Goal: Feedback & Contribution: Submit feedback/report problem

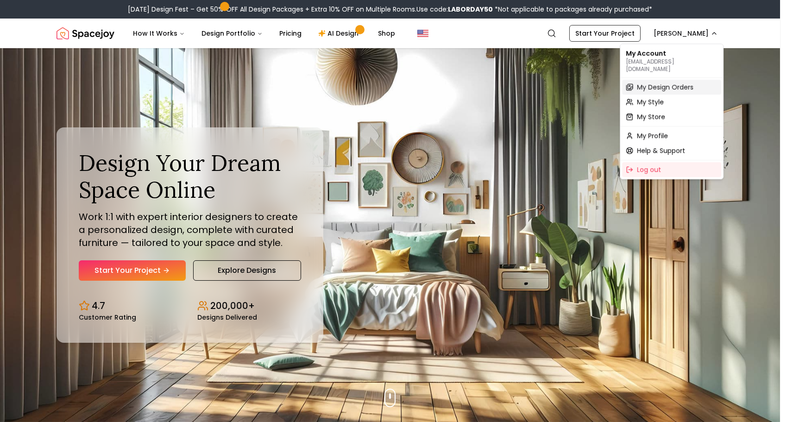
click at [669, 82] on span "My Design Orders" at bounding box center [665, 86] width 57 height 9
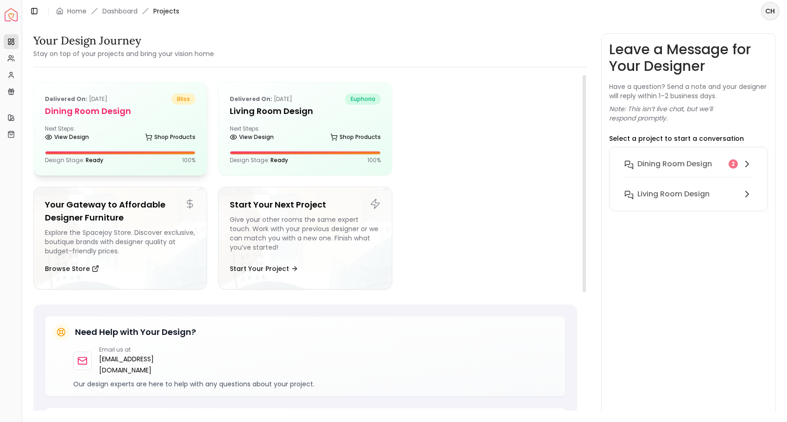
click at [128, 124] on div "Delivered on: Aug 09, 2025 bliss Dining Room Design Next Steps: View Design Sho…" at bounding box center [120, 128] width 173 height 93
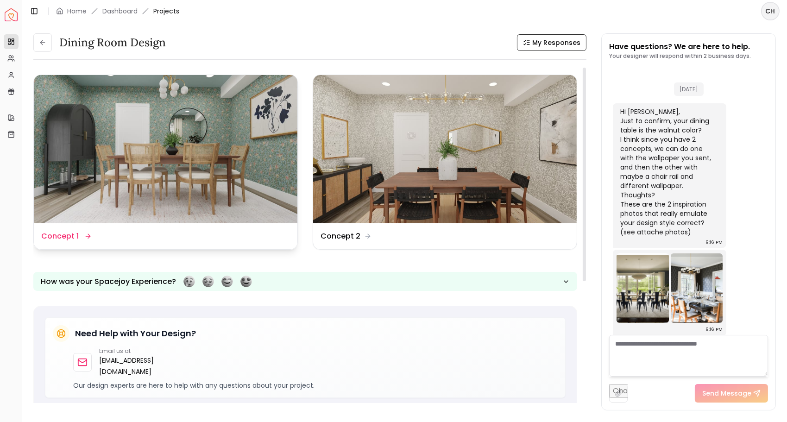
click at [252, 141] on img at bounding box center [166, 149] width 264 height 148
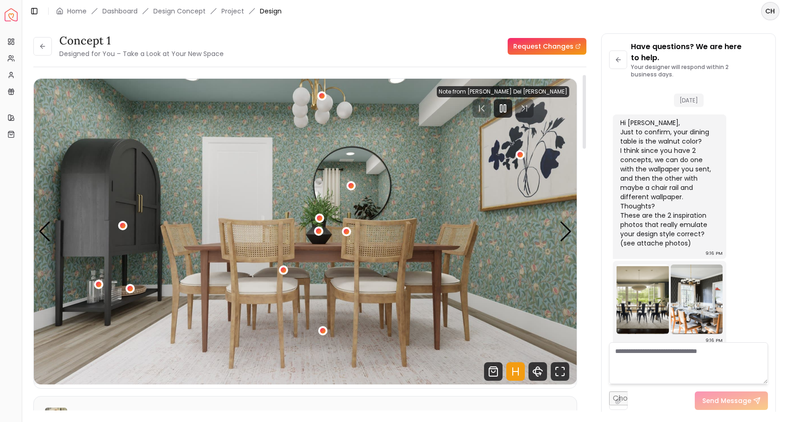
click at [361, 350] on img "1 / 4" at bounding box center [305, 232] width 543 height 306
click at [562, 48] on link "Request Changes" at bounding box center [547, 46] width 79 height 17
click at [126, 13] on link "Dashboard" at bounding box center [119, 10] width 35 height 9
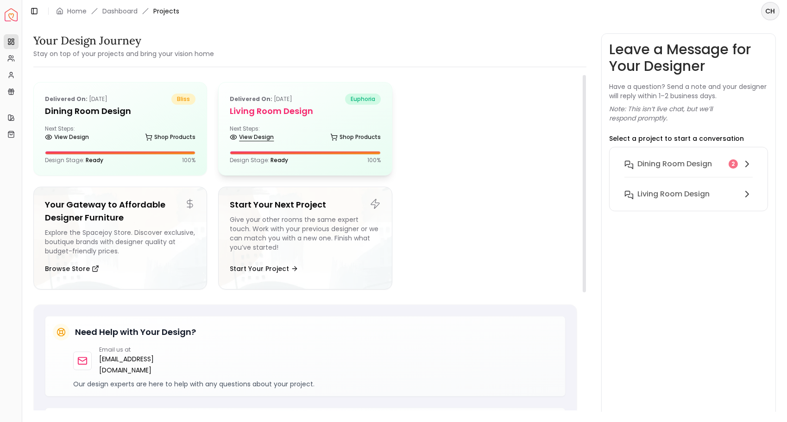
click at [259, 141] on link "View Design" at bounding box center [252, 137] width 44 height 13
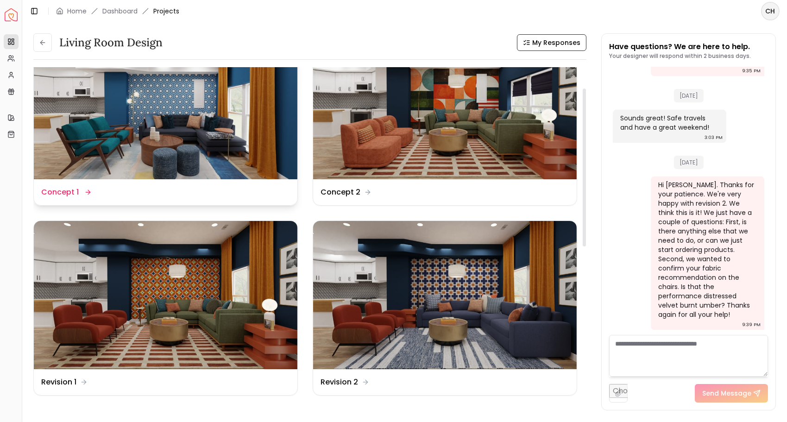
scroll to position [44, 0]
click at [126, 13] on link "Dashboard" at bounding box center [119, 10] width 35 height 9
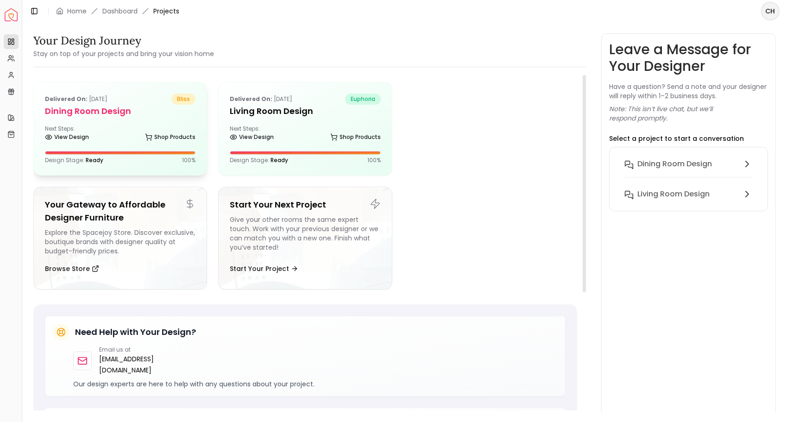
click at [141, 112] on h5 "Dining Room Design" at bounding box center [120, 111] width 151 height 13
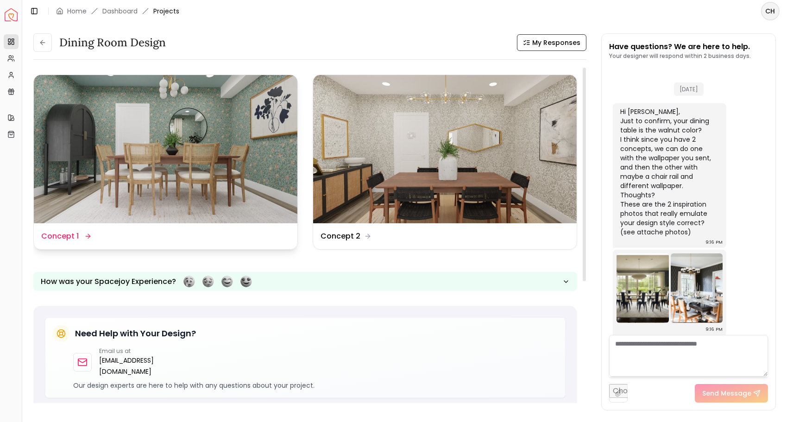
click at [145, 149] on img at bounding box center [166, 149] width 264 height 148
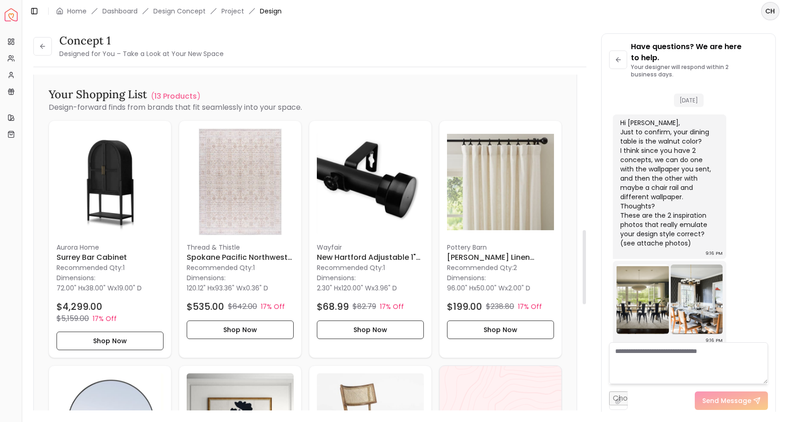
scroll to position [715, 0]
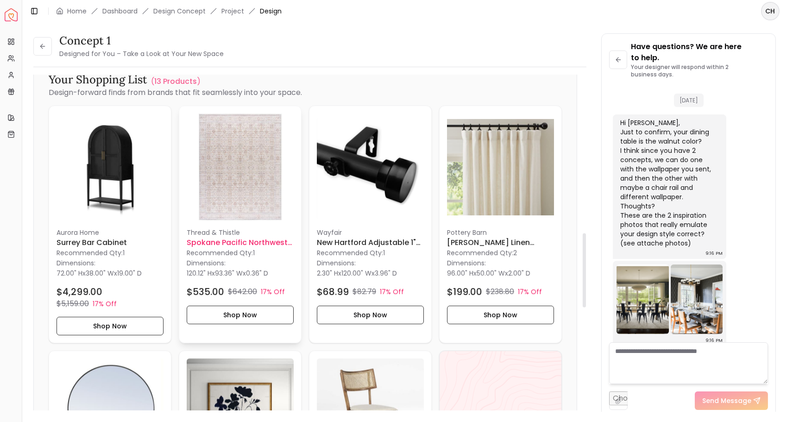
click at [226, 168] on img at bounding box center [240, 166] width 107 height 107
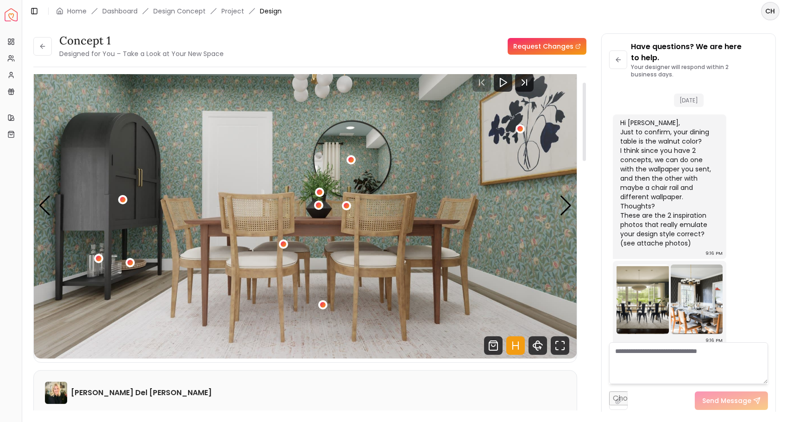
scroll to position [26, 0]
click at [44, 43] on icon at bounding box center [42, 46] width 7 height 7
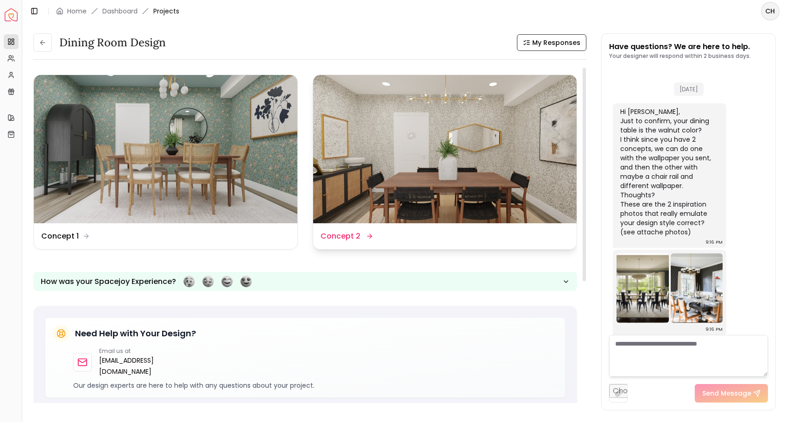
click at [358, 167] on img at bounding box center [445, 149] width 264 height 148
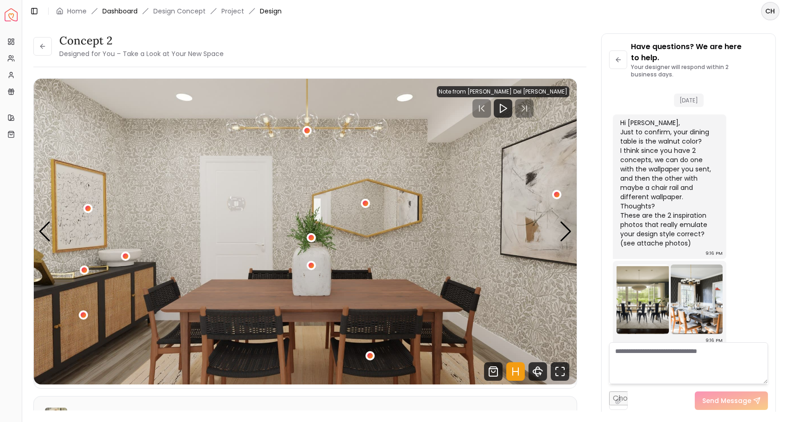
click at [116, 10] on link "Dashboard" at bounding box center [119, 10] width 35 height 9
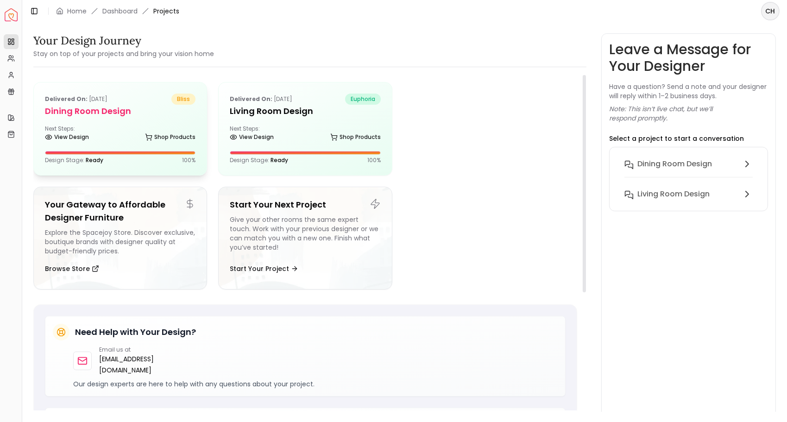
click at [181, 96] on span "bliss" at bounding box center [183, 99] width 24 height 11
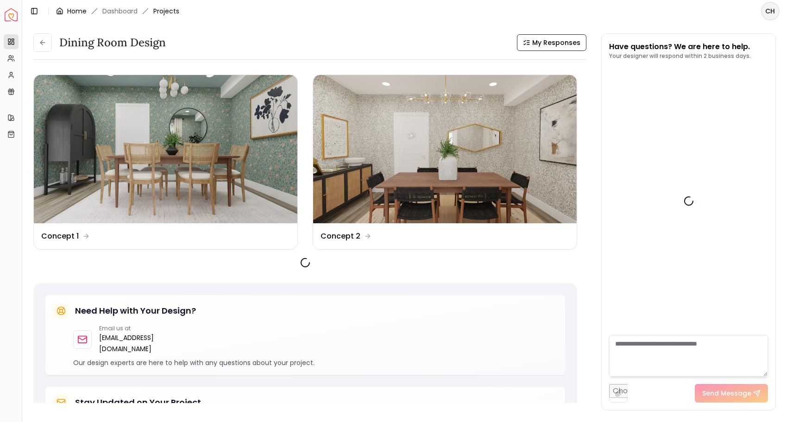
click at [83, 10] on link "Home" at bounding box center [76, 10] width 19 height 9
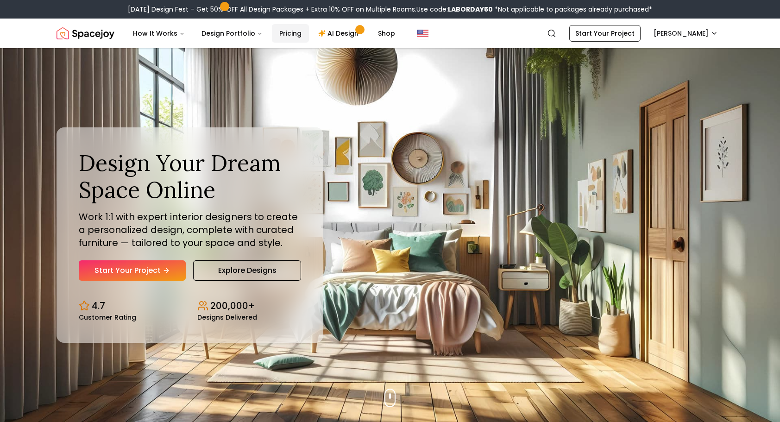
click at [290, 35] on link "Pricing" at bounding box center [290, 33] width 37 height 19
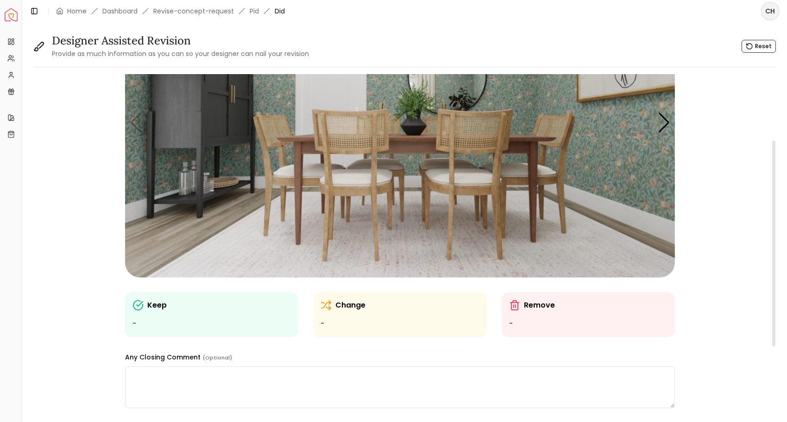
scroll to position [109, 0]
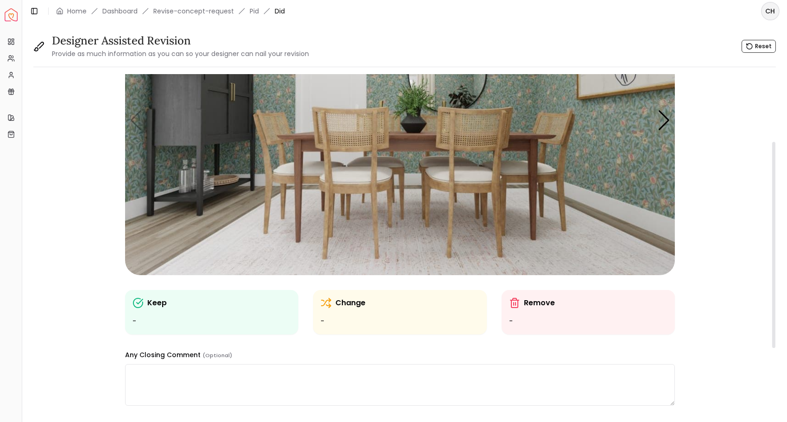
click at [227, 323] on ul "-" at bounding box center [211, 321] width 158 height 11
click at [199, 102] on img "1 / 4" at bounding box center [400, 120] width 550 height 309
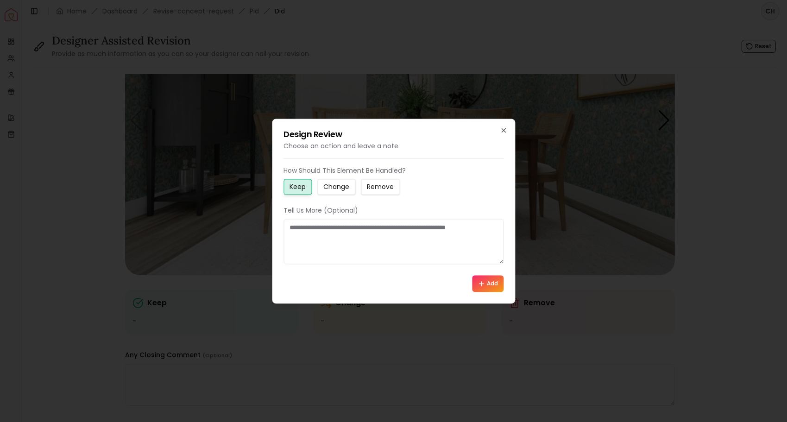
click at [465, 231] on textarea at bounding box center [393, 241] width 220 height 45
type textarea "**********"
click at [496, 289] on button "Add" at bounding box center [487, 283] width 31 height 17
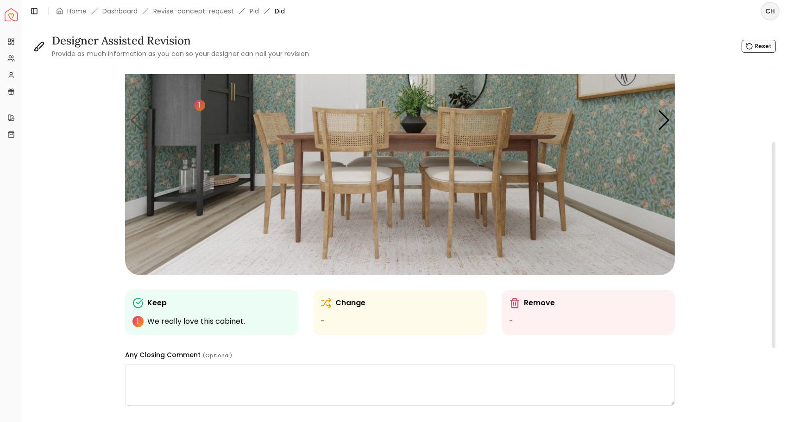
click at [269, 250] on img "1 / 4" at bounding box center [400, 120] width 550 height 309
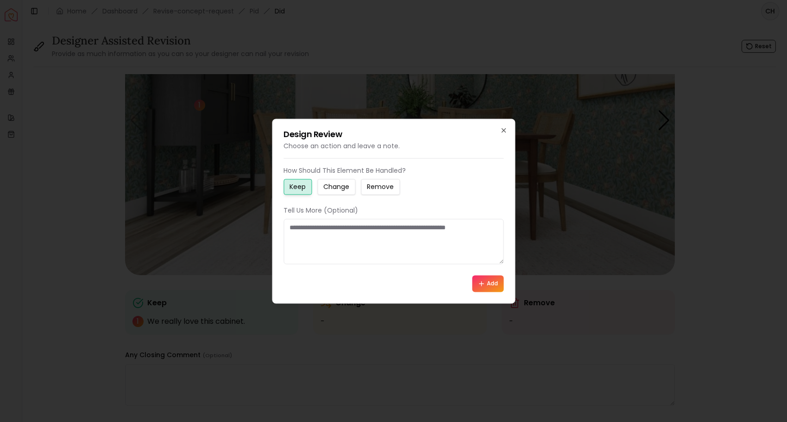
click at [338, 186] on small "Change" at bounding box center [336, 186] width 26 height 9
click at [336, 231] on textarea at bounding box center [393, 241] width 220 height 45
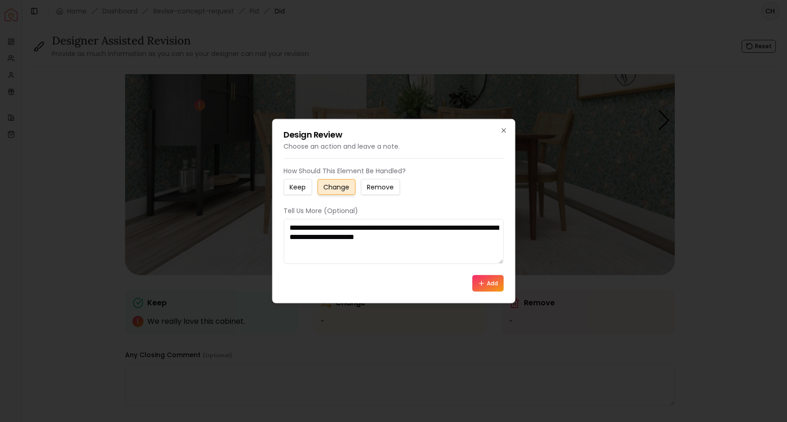
type textarea "**********"
click at [485, 284] on button "Add" at bounding box center [487, 283] width 31 height 17
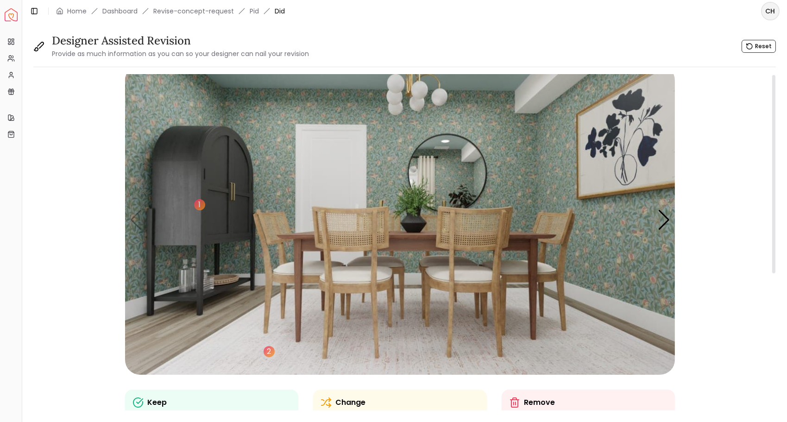
scroll to position [0, 0]
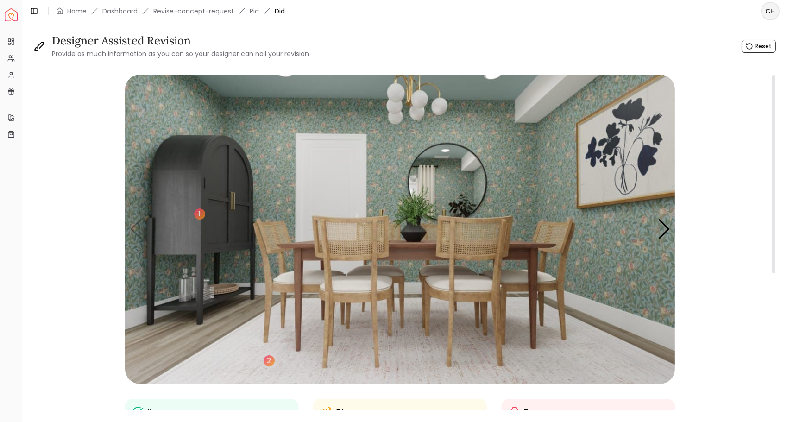
click at [415, 101] on img "1 / 4" at bounding box center [400, 229] width 550 height 309
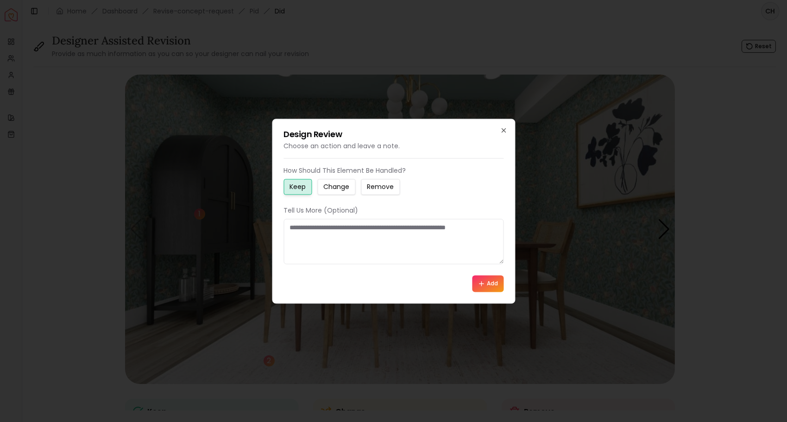
click at [403, 228] on textarea at bounding box center [393, 241] width 220 height 45
type textarea "**********"
click at [488, 279] on button "Add" at bounding box center [487, 283] width 31 height 17
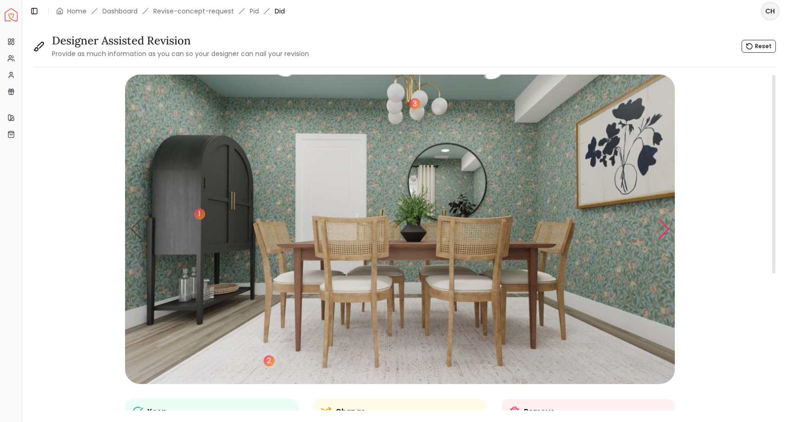
click at [666, 230] on div "Next slide" at bounding box center [664, 229] width 13 height 20
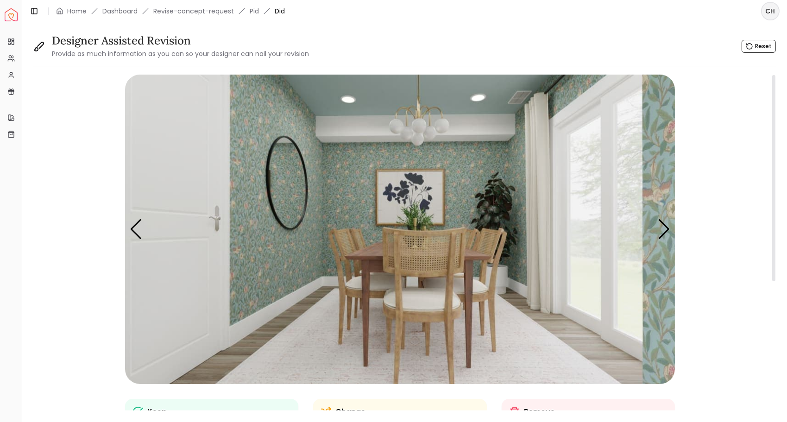
click at [492, 209] on img "2 / 4" at bounding box center [400, 229] width 550 height 309
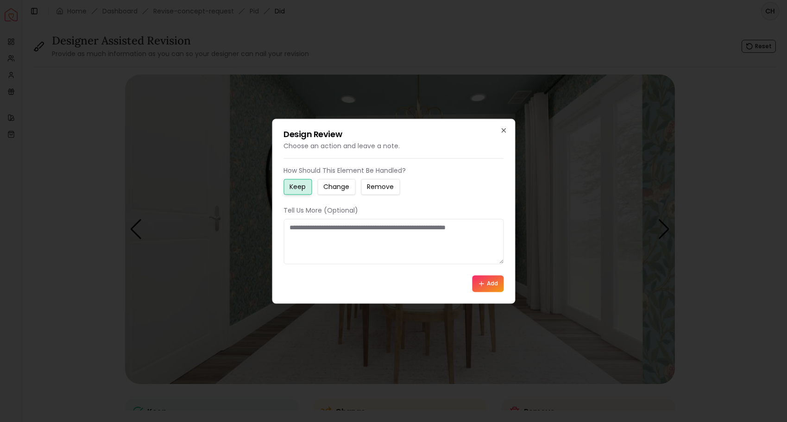
click at [333, 187] on small "Change" at bounding box center [336, 186] width 26 height 9
click at [326, 232] on textarea at bounding box center [393, 241] width 220 height 45
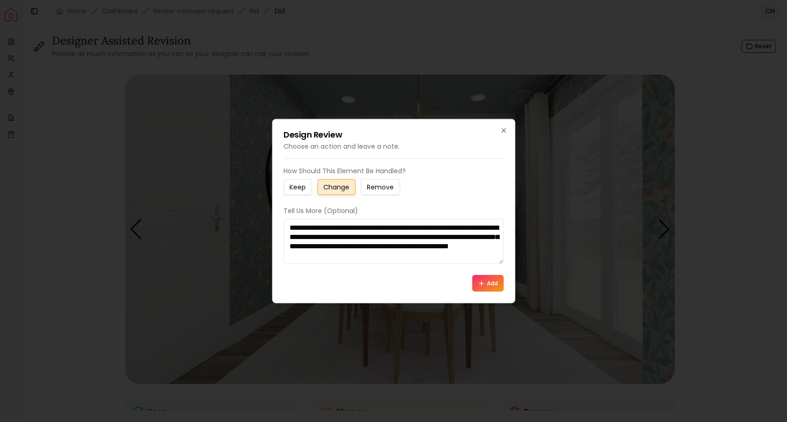
scroll to position [6, 0]
type textarea "**********"
click at [489, 280] on button "Add" at bounding box center [487, 283] width 31 height 17
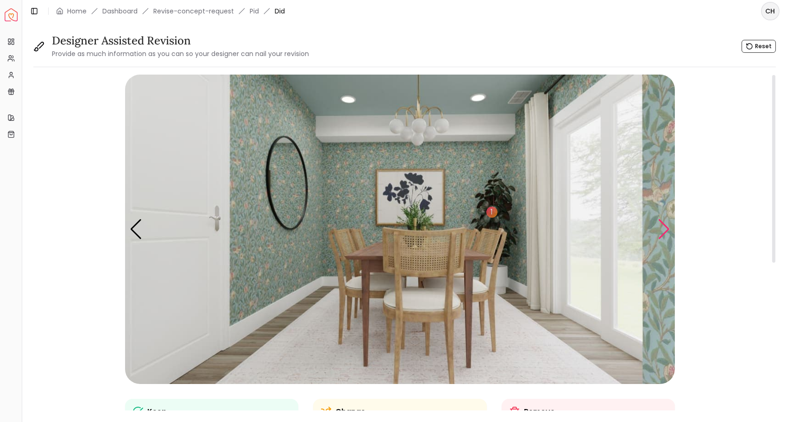
click at [662, 225] on div "Next slide" at bounding box center [664, 229] width 13 height 20
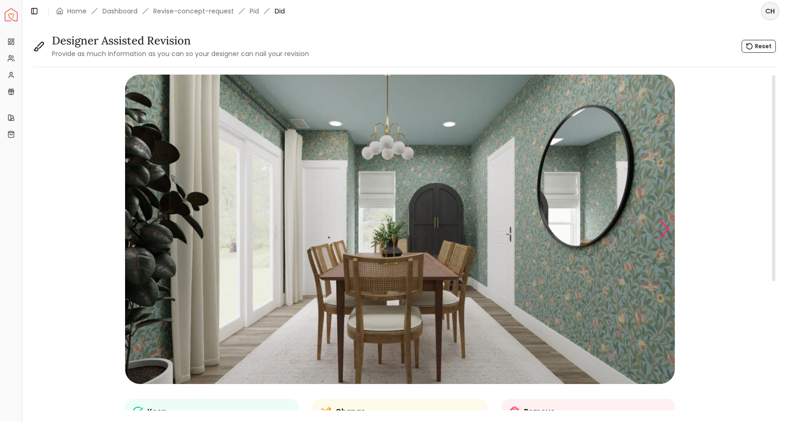
click at [663, 227] on div "Next slide" at bounding box center [664, 229] width 13 height 20
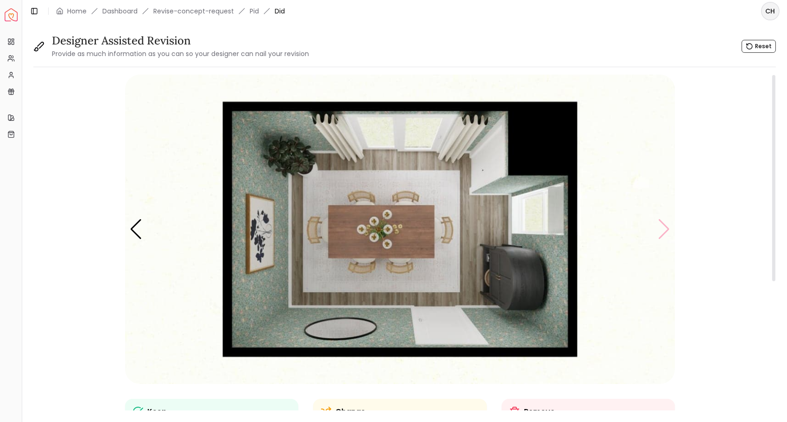
click at [663, 227] on img "4 / 4" at bounding box center [400, 229] width 550 height 309
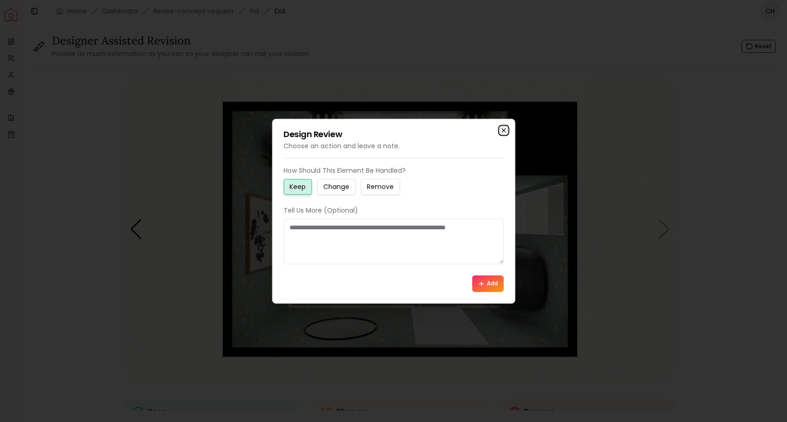
click at [502, 128] on icon "button" at bounding box center [504, 130] width 4 height 4
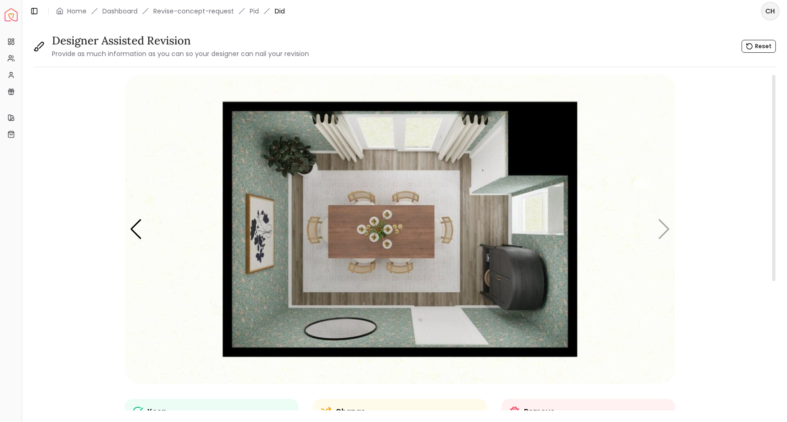
click at [666, 229] on img "4 / 4" at bounding box center [400, 229] width 550 height 309
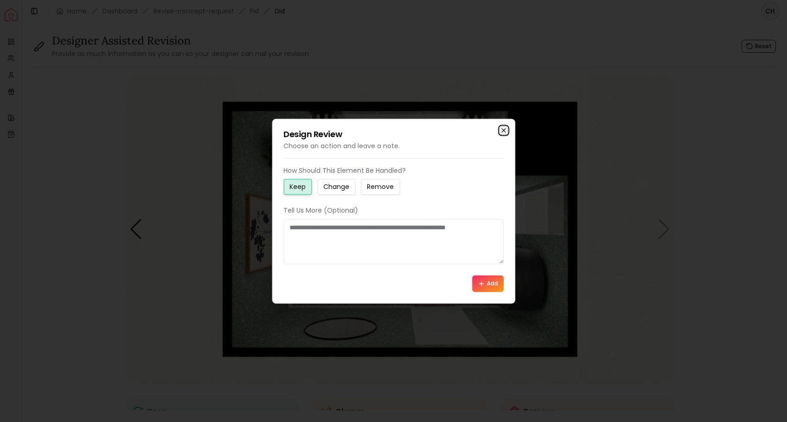
click at [504, 130] on icon "button" at bounding box center [504, 130] width 4 height 4
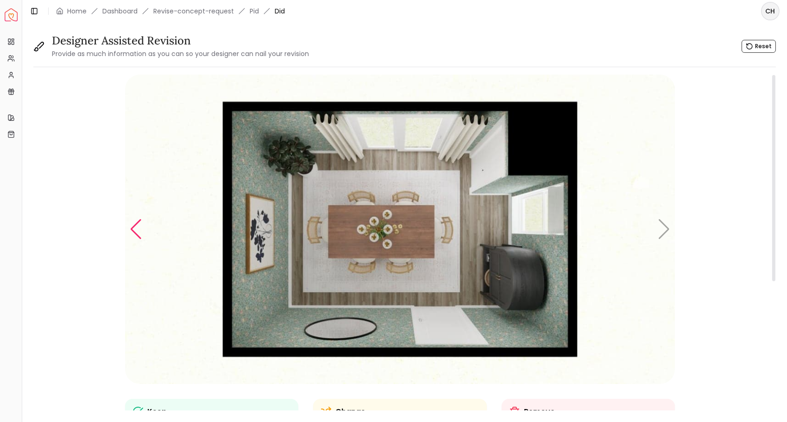
click at [132, 229] on div "Previous slide" at bounding box center [136, 229] width 13 height 20
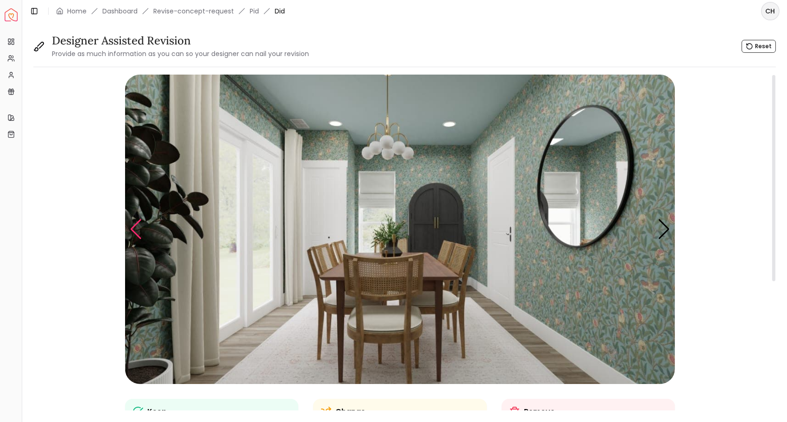
click at [132, 229] on div "Previous slide" at bounding box center [136, 229] width 13 height 20
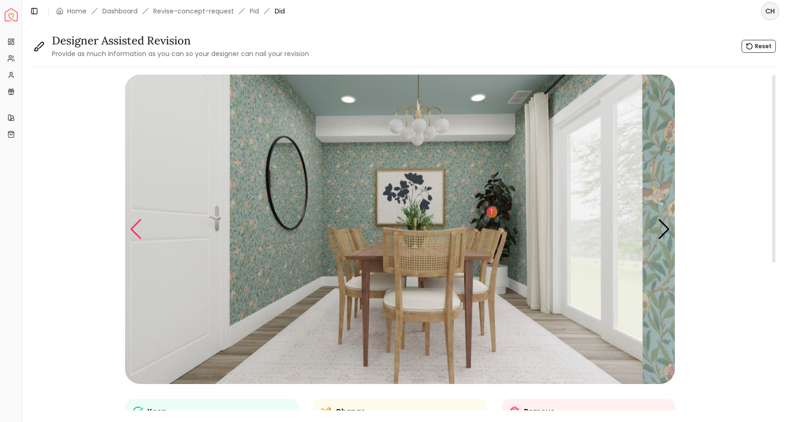
click at [132, 229] on div "Previous slide" at bounding box center [136, 229] width 13 height 20
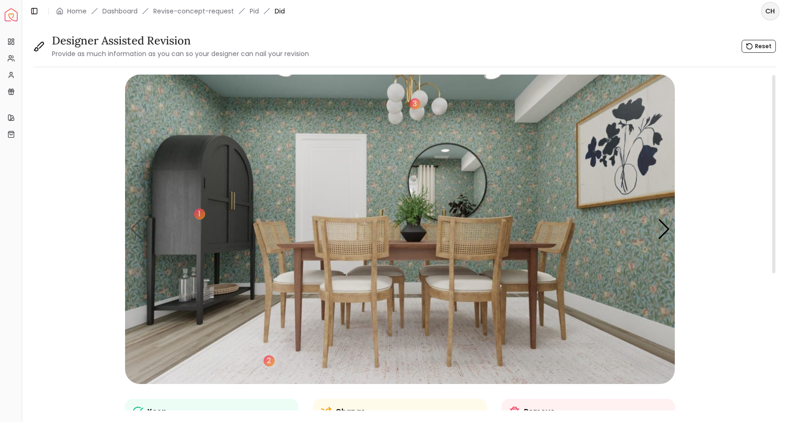
click at [624, 318] on img "1 / 4" at bounding box center [400, 229] width 550 height 309
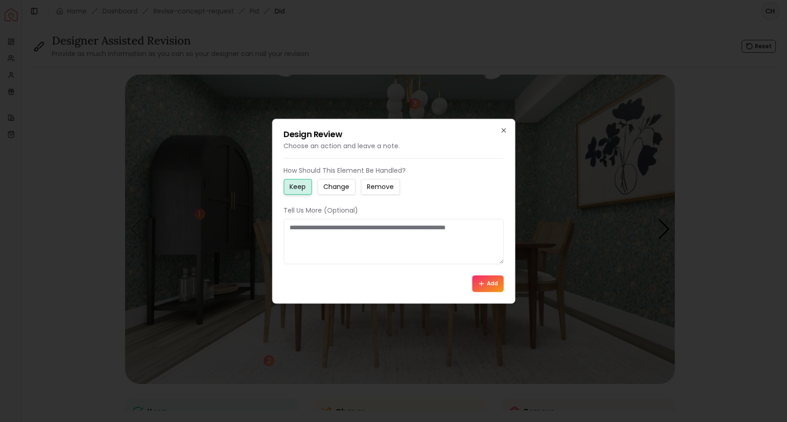
click at [341, 189] on small "Change" at bounding box center [336, 186] width 26 height 9
click at [339, 240] on textarea at bounding box center [393, 241] width 220 height 45
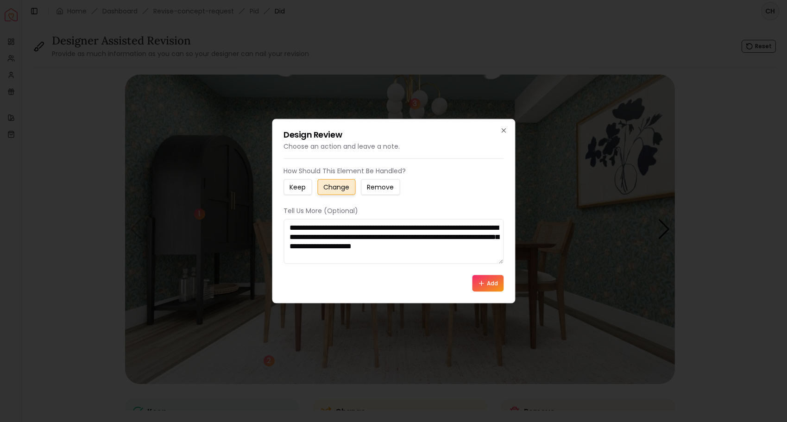
type textarea "**********"
click at [484, 279] on button "Add" at bounding box center [487, 283] width 31 height 17
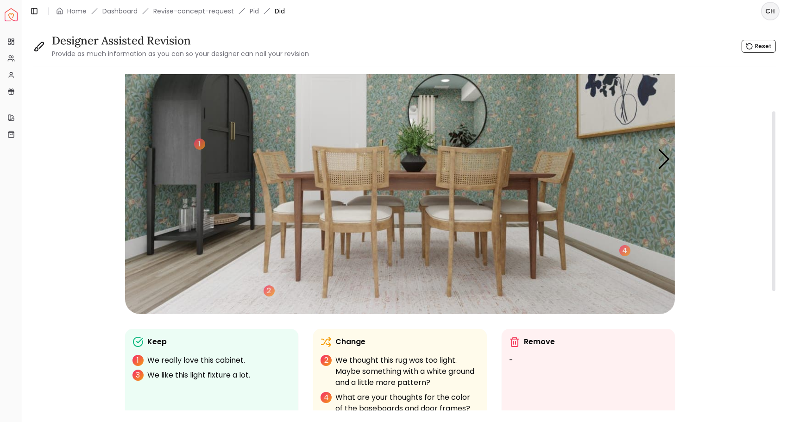
scroll to position [67, 0]
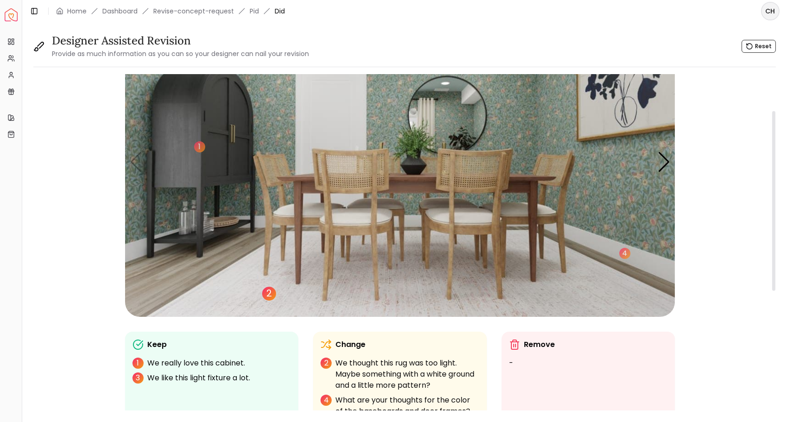
click at [265, 293] on div "2" at bounding box center [269, 294] width 14 height 14
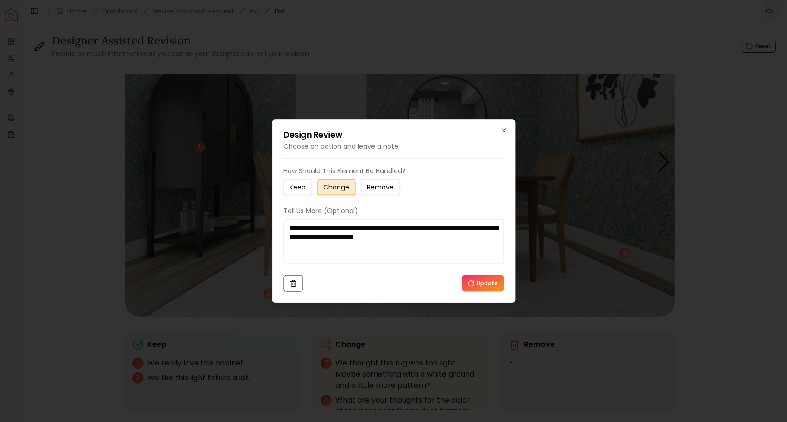
drag, startPoint x: 412, startPoint y: 228, endPoint x: 298, endPoint y: 232, distance: 113.5
click at [298, 232] on textarea "**********" at bounding box center [393, 241] width 220 height 45
click at [448, 245] on textarea "**********" at bounding box center [393, 241] width 220 height 45
type textarea "**********"
click at [489, 286] on button "Update" at bounding box center [483, 283] width 42 height 17
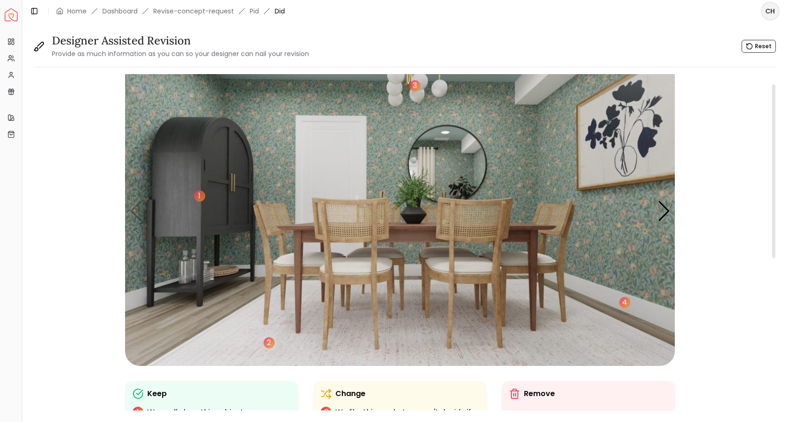
scroll to position [0, 0]
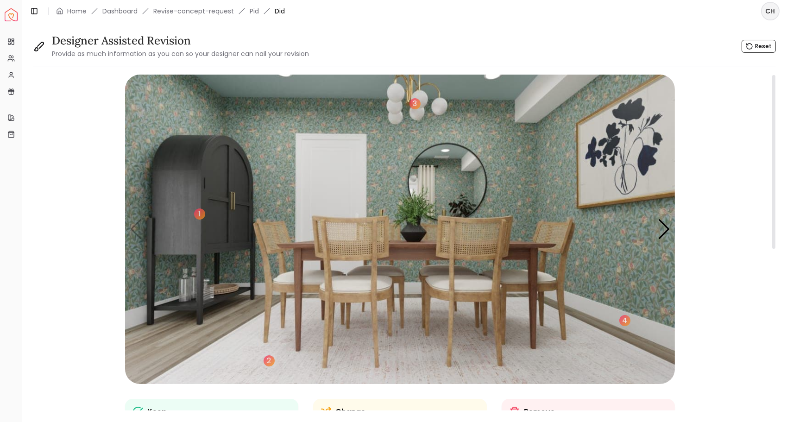
click at [139, 225] on img "1 / 4" at bounding box center [400, 229] width 550 height 309
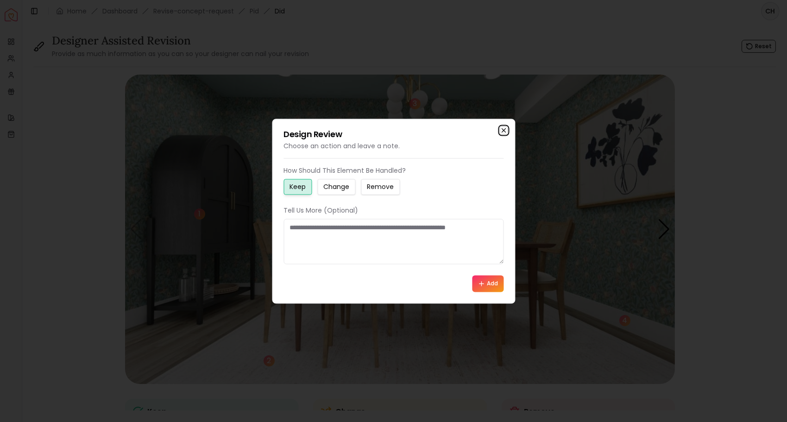
click at [503, 127] on icon "button" at bounding box center [503, 129] width 7 height 7
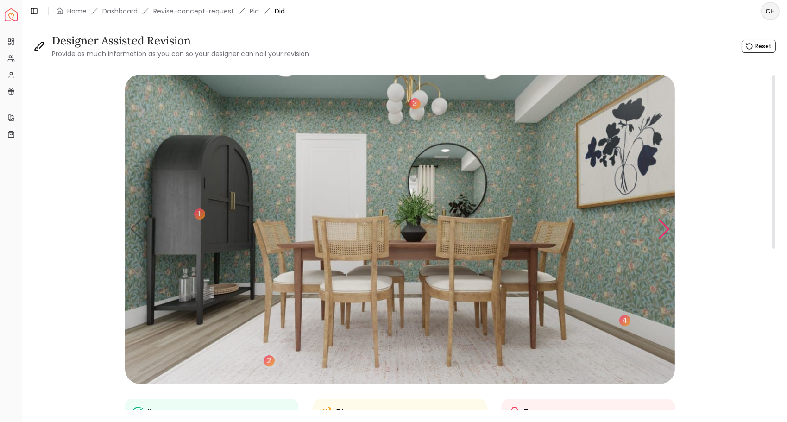
click at [666, 226] on div "Next slide" at bounding box center [664, 229] width 13 height 20
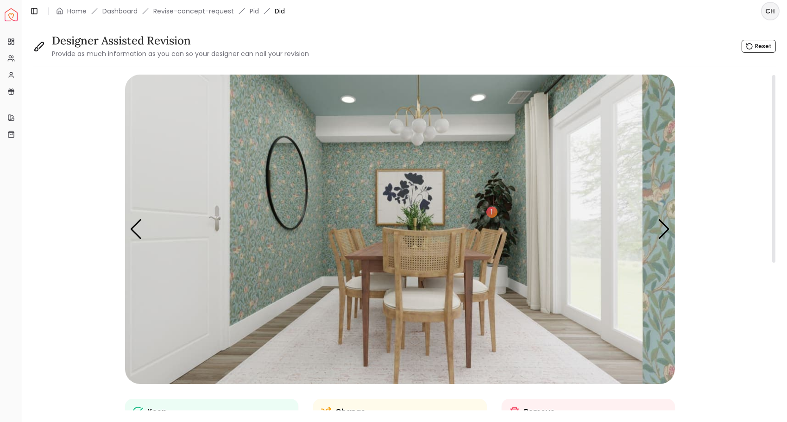
click at [541, 168] on img "2 / 4" at bounding box center [400, 229] width 550 height 309
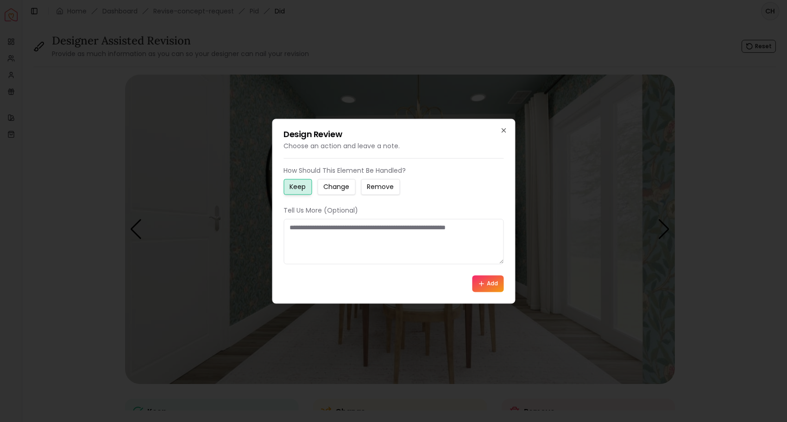
click at [486, 224] on textarea at bounding box center [393, 241] width 220 height 45
type textarea "**********"
click at [484, 280] on icon at bounding box center [481, 283] width 7 height 7
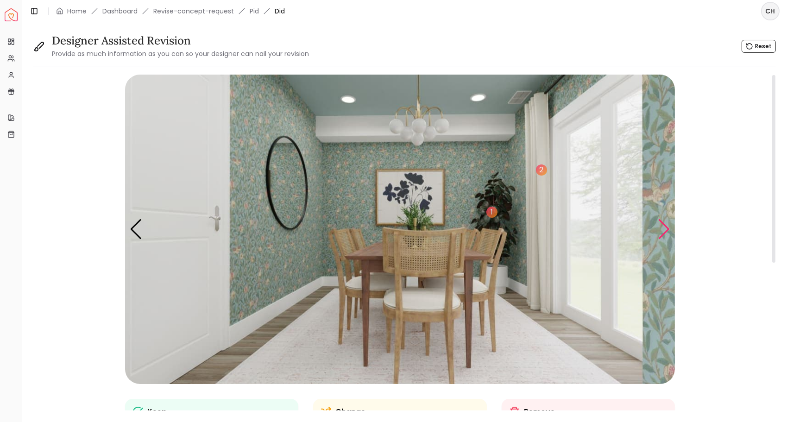
click at [666, 227] on div "Next slide" at bounding box center [664, 229] width 13 height 20
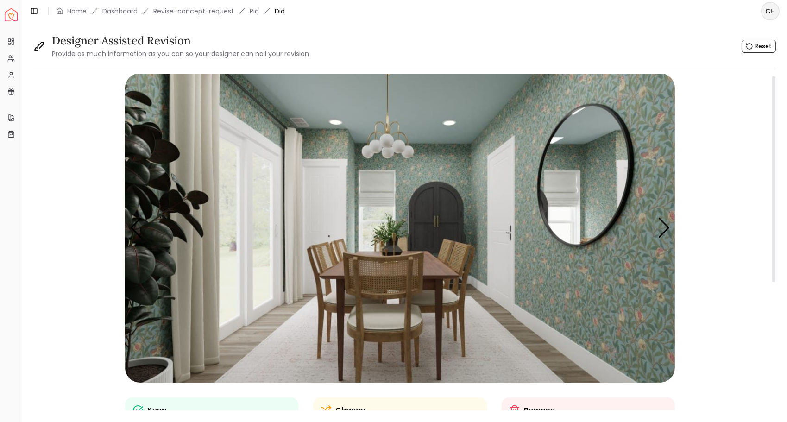
scroll to position [1, 0]
click at [665, 234] on div "Next slide" at bounding box center [664, 228] width 13 height 20
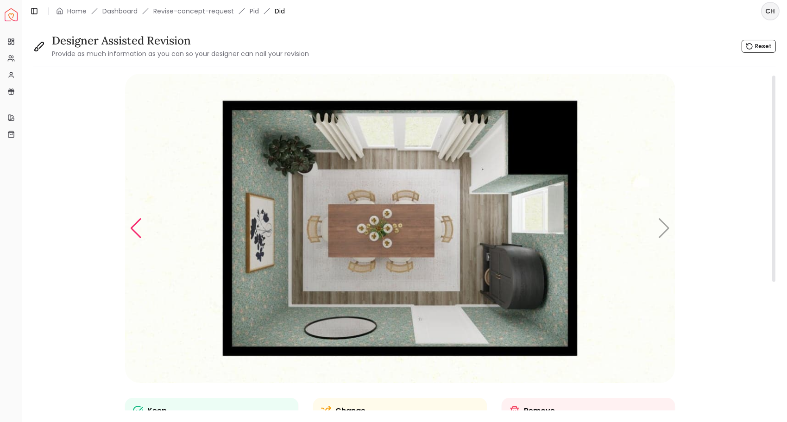
click at [134, 232] on div "Previous slide" at bounding box center [136, 228] width 13 height 20
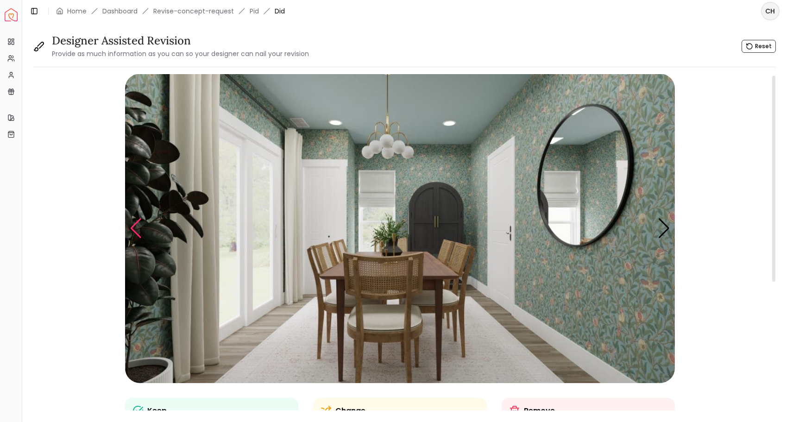
click at [134, 232] on div "Previous slide" at bounding box center [136, 228] width 13 height 20
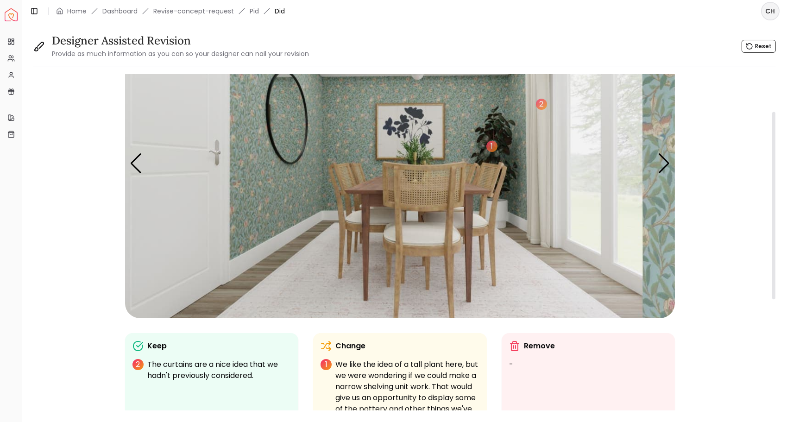
scroll to position [40, 0]
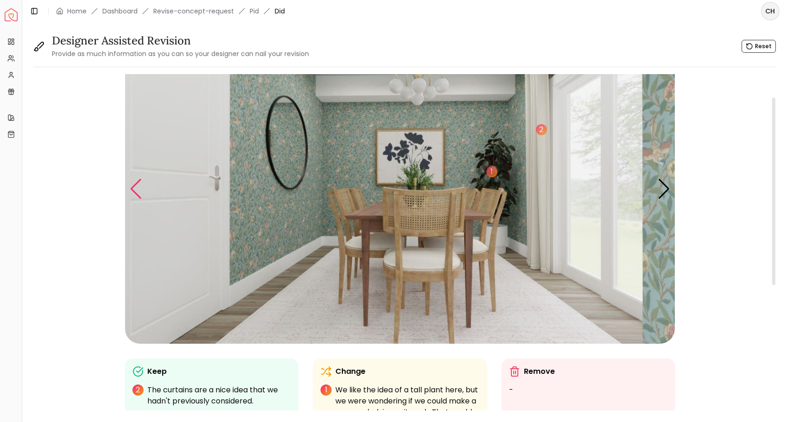
click at [134, 187] on div "Previous slide" at bounding box center [136, 189] width 13 height 20
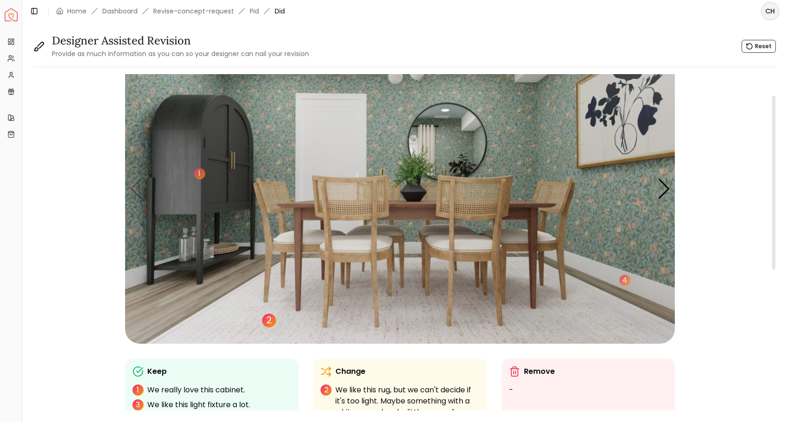
click at [267, 320] on div "2" at bounding box center [269, 321] width 14 height 14
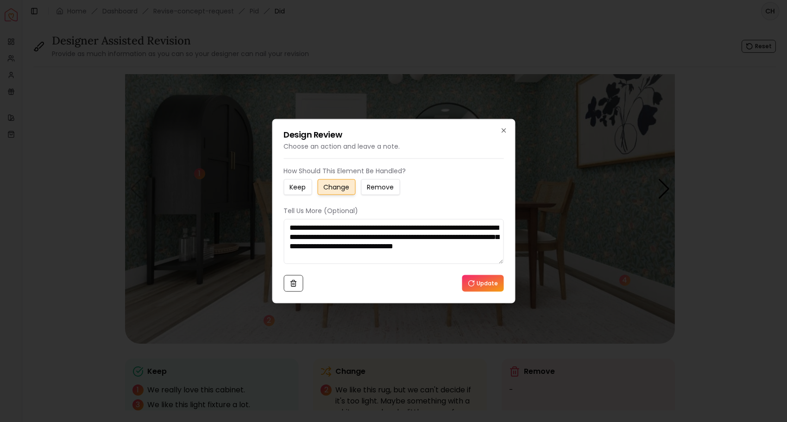
click at [478, 226] on textarea "**********" at bounding box center [393, 241] width 220 height 45
type textarea "**********"
click at [492, 285] on button "Update" at bounding box center [483, 283] width 42 height 17
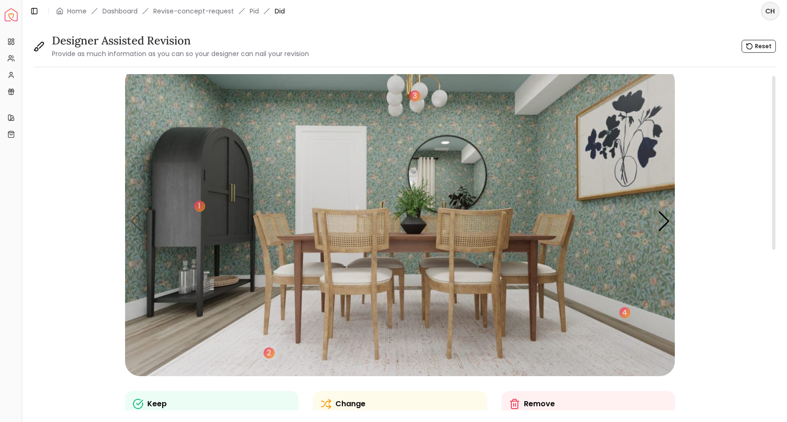
scroll to position [0, 0]
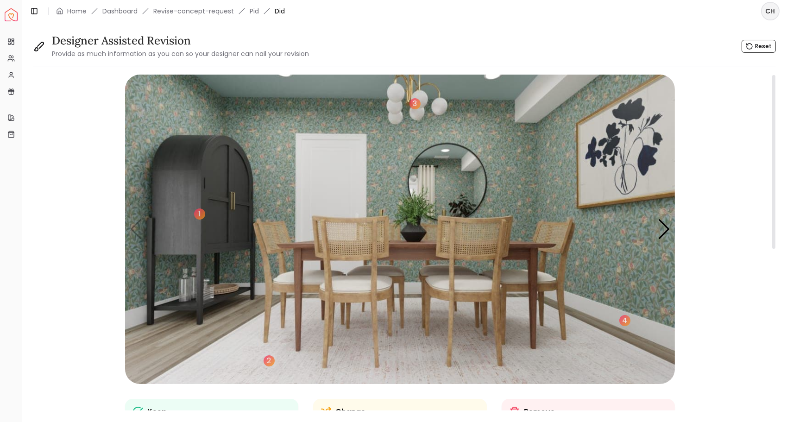
click at [335, 239] on img "1 / 4" at bounding box center [400, 229] width 550 height 309
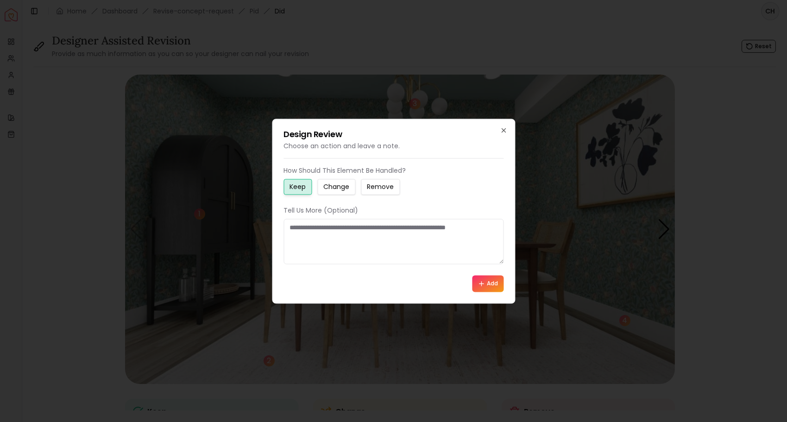
click at [335, 186] on small "Change" at bounding box center [336, 186] width 26 height 9
click at [341, 235] on textarea at bounding box center [393, 241] width 220 height 45
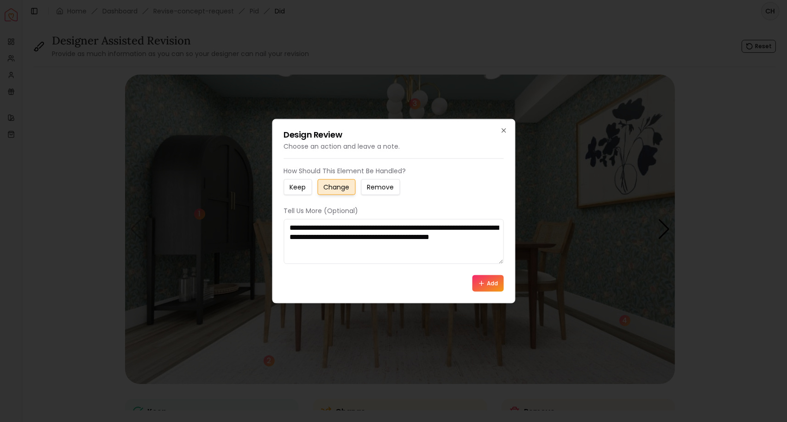
type textarea "**********"
click at [496, 281] on button "Add" at bounding box center [487, 283] width 31 height 17
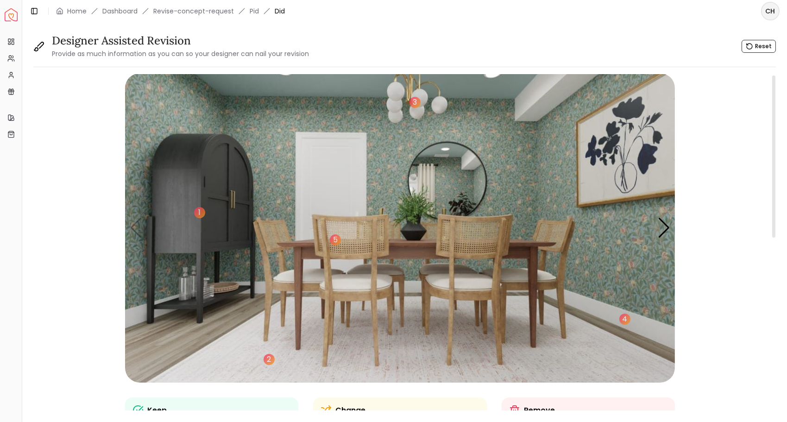
scroll to position [1, 0]
click at [667, 228] on div "Next slide" at bounding box center [664, 228] width 13 height 20
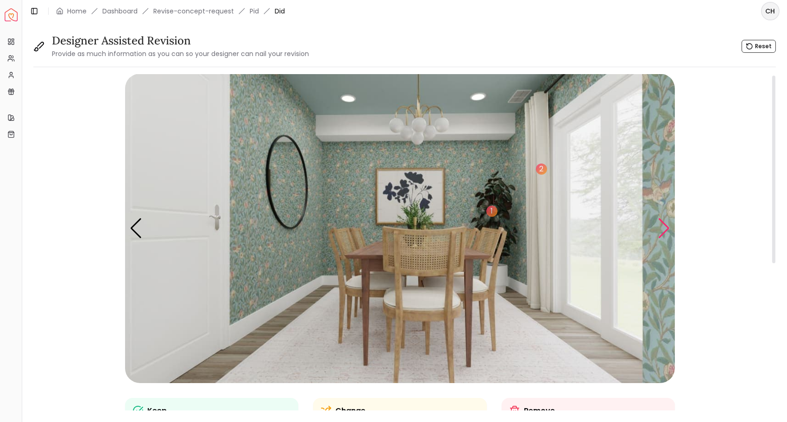
click at [667, 228] on div "Next slide" at bounding box center [664, 228] width 13 height 20
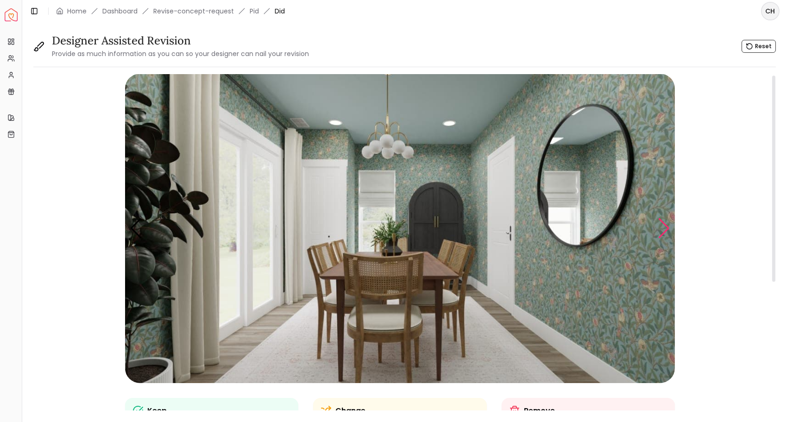
click at [667, 228] on div "Next slide" at bounding box center [664, 228] width 13 height 20
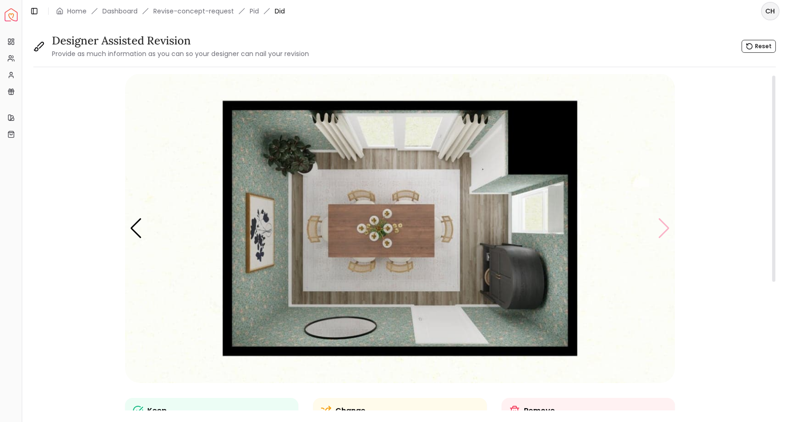
click at [667, 228] on img "4 / 4" at bounding box center [400, 228] width 550 height 309
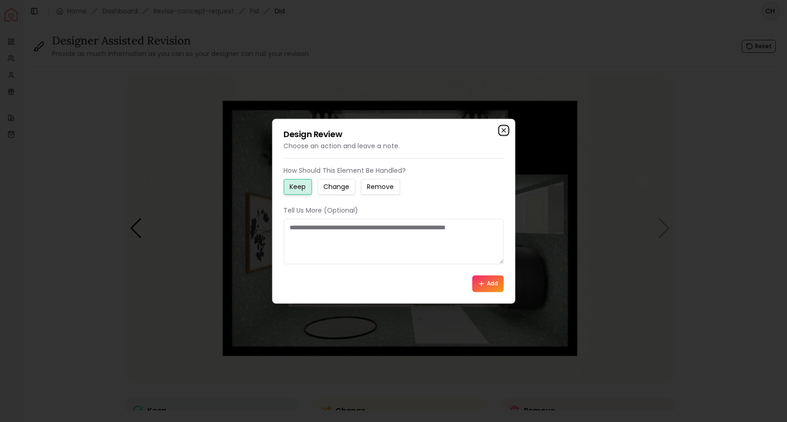
click at [504, 128] on icon "button" at bounding box center [503, 129] width 7 height 7
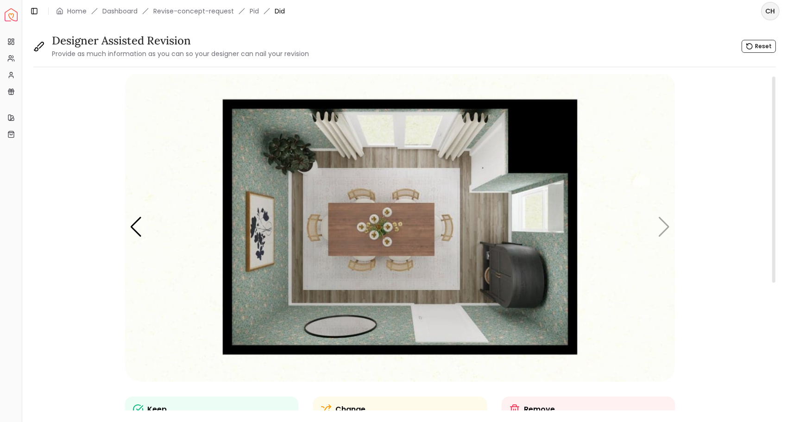
scroll to position [0, 0]
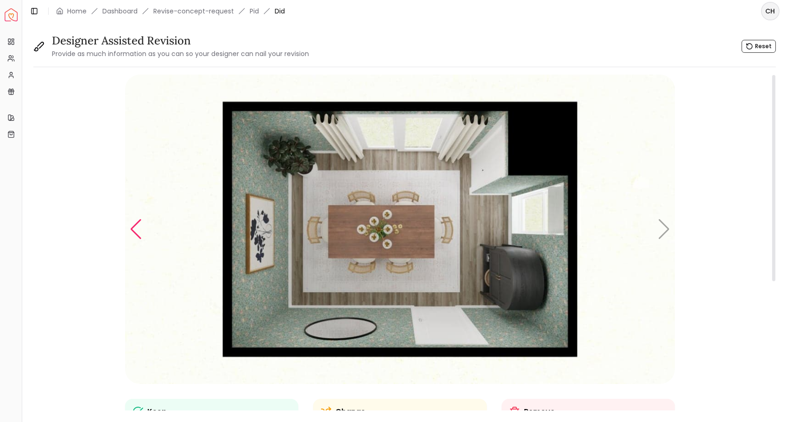
click at [135, 232] on div "Previous slide" at bounding box center [136, 229] width 13 height 20
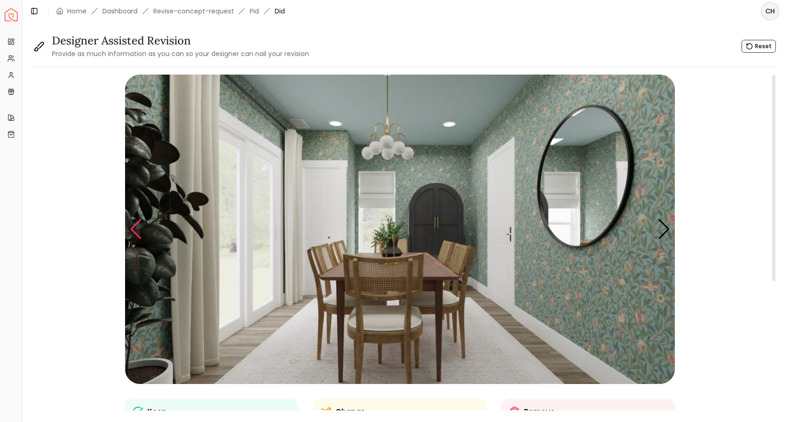
click at [133, 226] on div "Previous slide" at bounding box center [136, 229] width 13 height 20
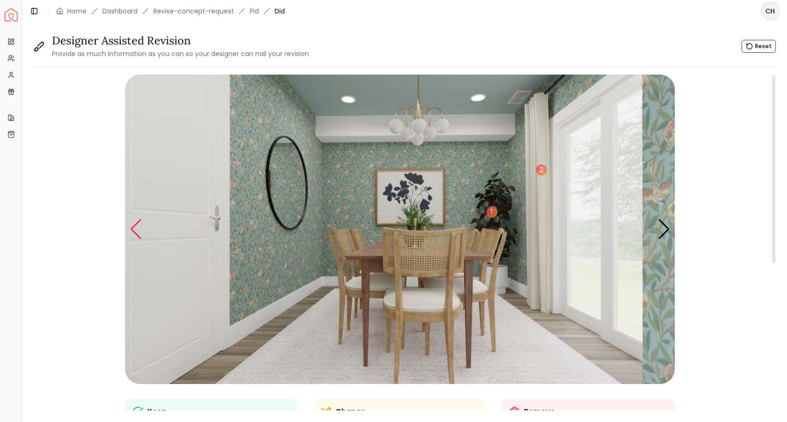
click at [133, 226] on div "Previous slide" at bounding box center [136, 229] width 13 height 20
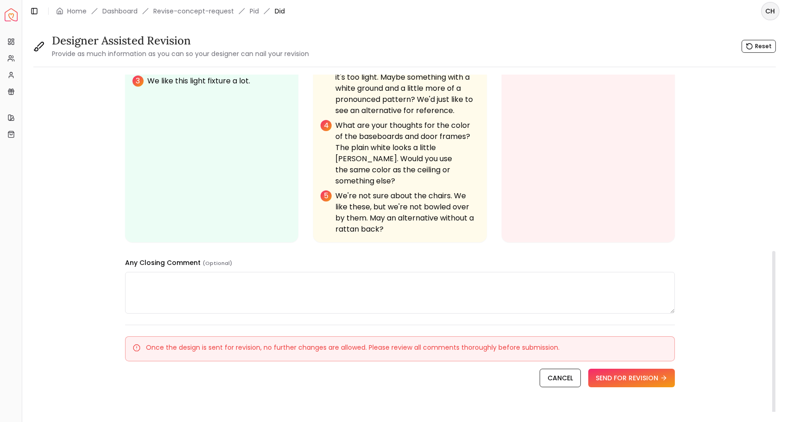
scroll to position [364, 0]
click at [242, 271] on textarea at bounding box center [400, 292] width 550 height 42
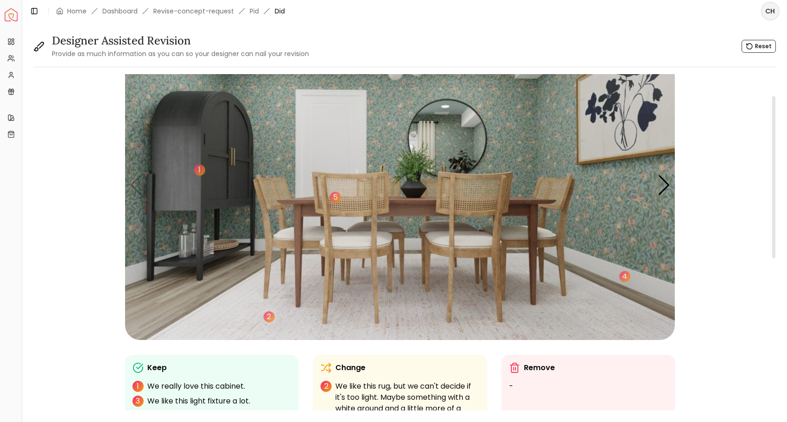
scroll to position [43, 0]
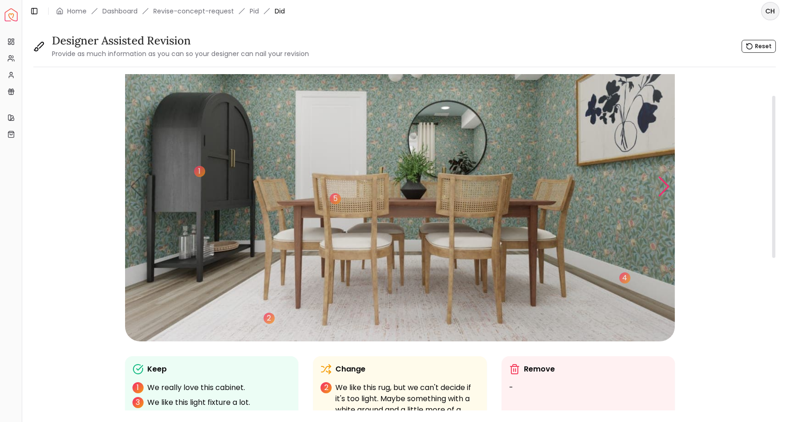
click at [660, 183] on div "Next slide" at bounding box center [664, 186] width 13 height 20
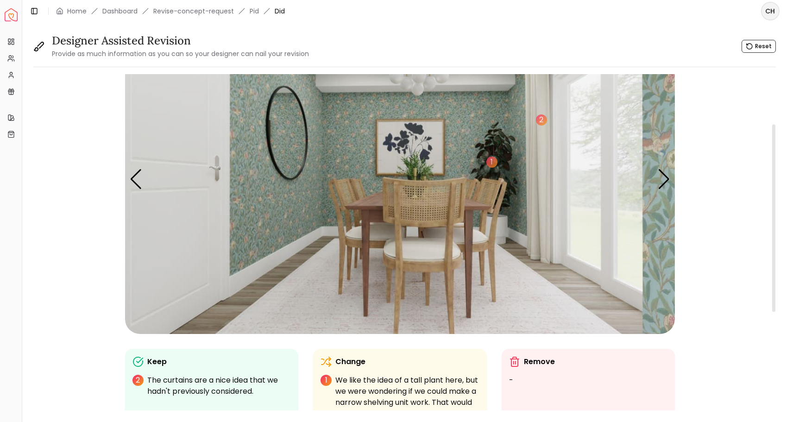
scroll to position [50, 0]
click at [665, 177] on div "Next slide" at bounding box center [664, 179] width 13 height 20
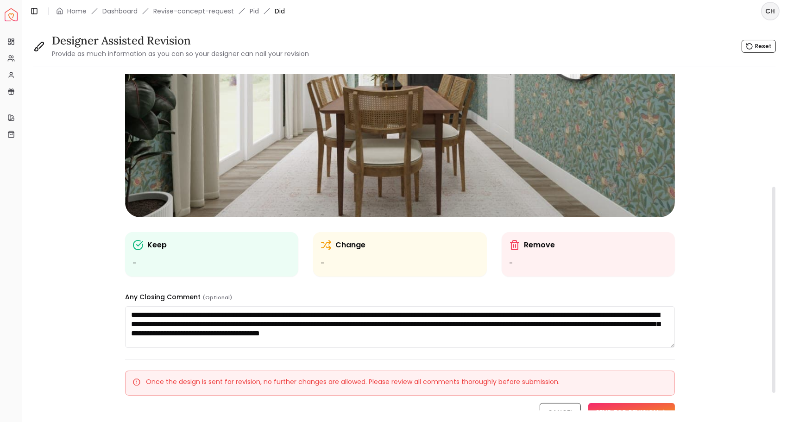
scroll to position [185, 0]
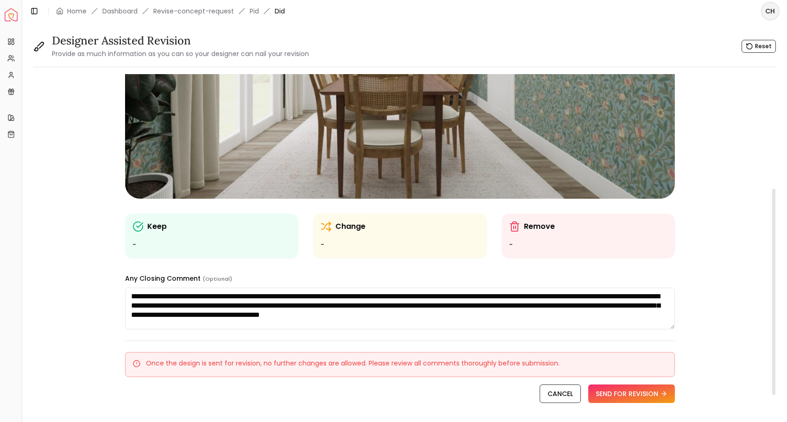
click at [236, 305] on textarea "**********" at bounding box center [400, 309] width 550 height 42
click at [627, 297] on textarea "**********" at bounding box center [400, 309] width 550 height 42
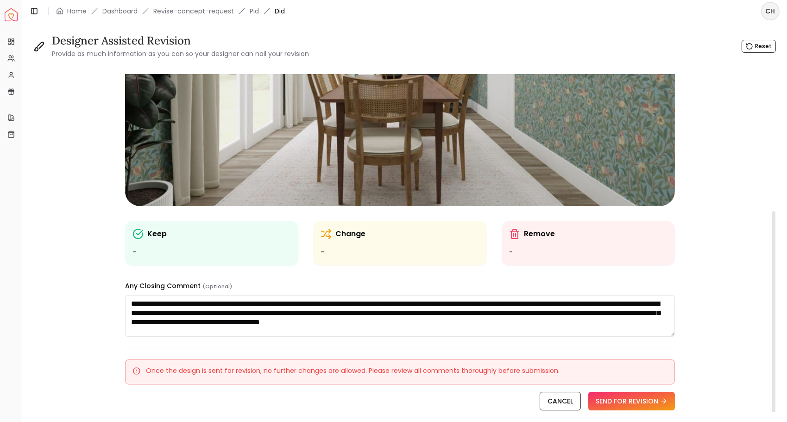
scroll to position [222, 0]
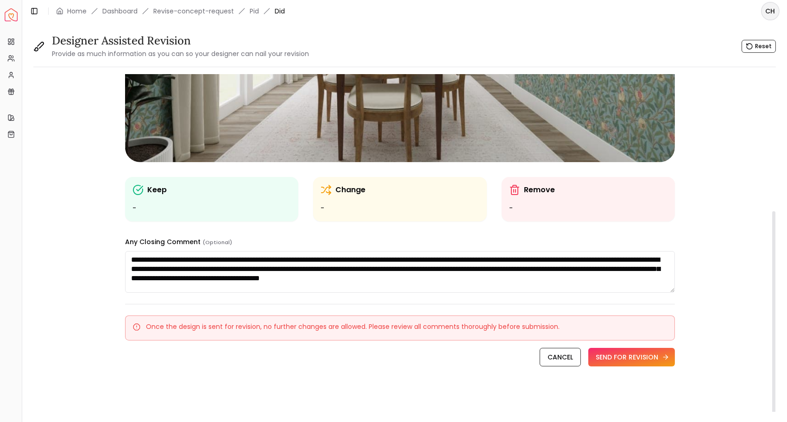
type textarea "**********"
click at [619, 359] on button "SEND FOR REVISION" at bounding box center [631, 357] width 87 height 19
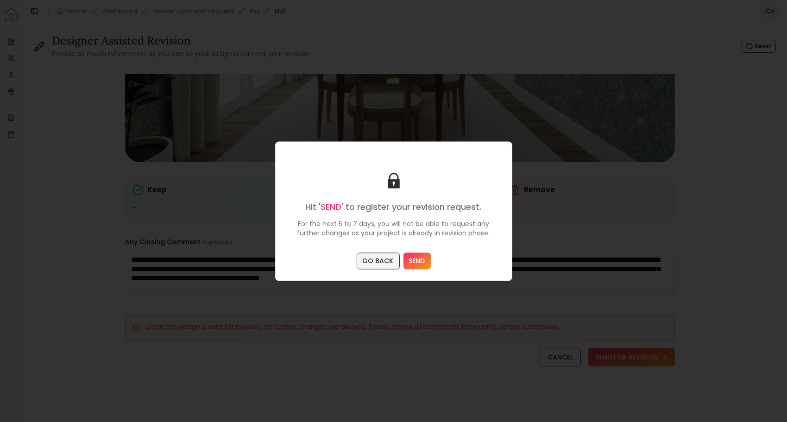
click at [376, 262] on button "GO BACK" at bounding box center [378, 260] width 43 height 17
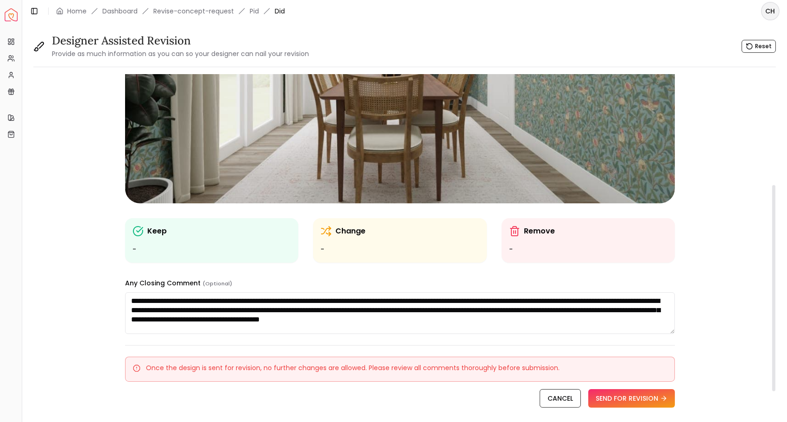
scroll to position [179, 0]
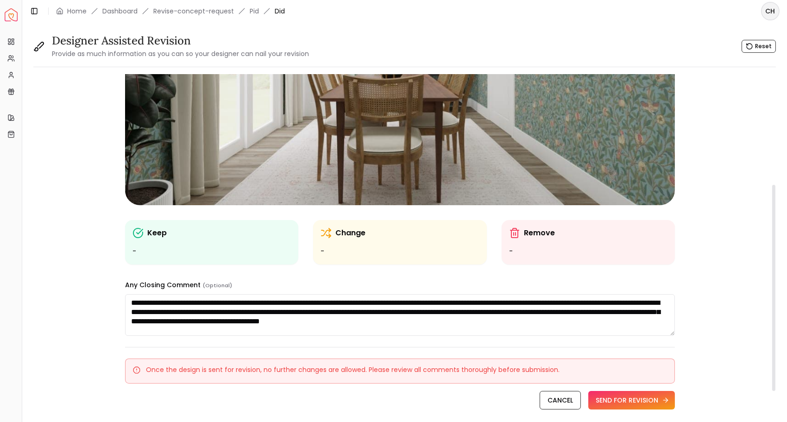
click at [647, 398] on button "SEND FOR REVISION" at bounding box center [631, 400] width 87 height 19
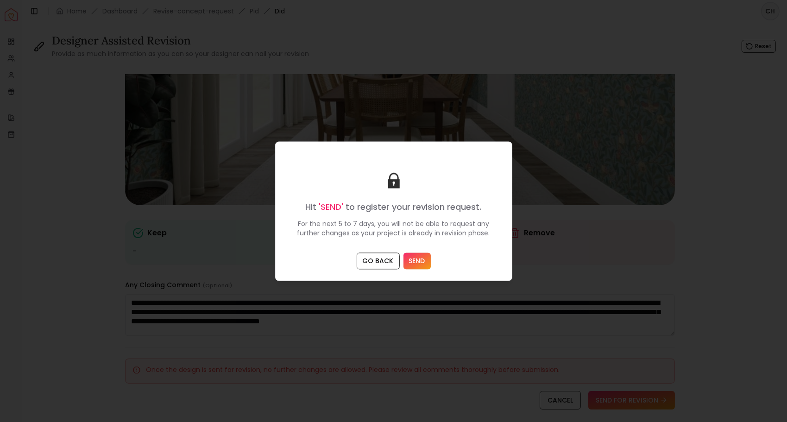
click at [418, 259] on button "SEND" at bounding box center [416, 260] width 27 height 17
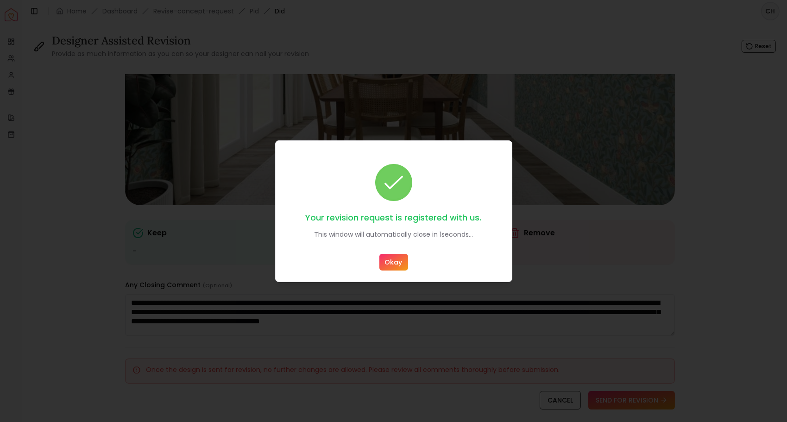
click at [395, 267] on button "Okay" at bounding box center [393, 262] width 29 height 17
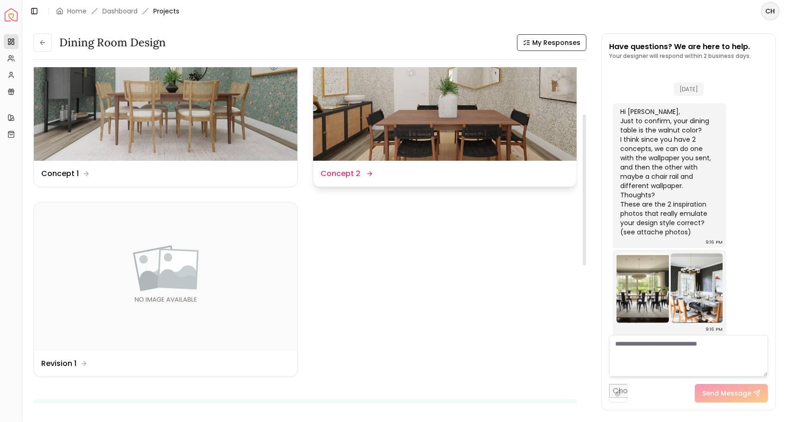
scroll to position [111, 0]
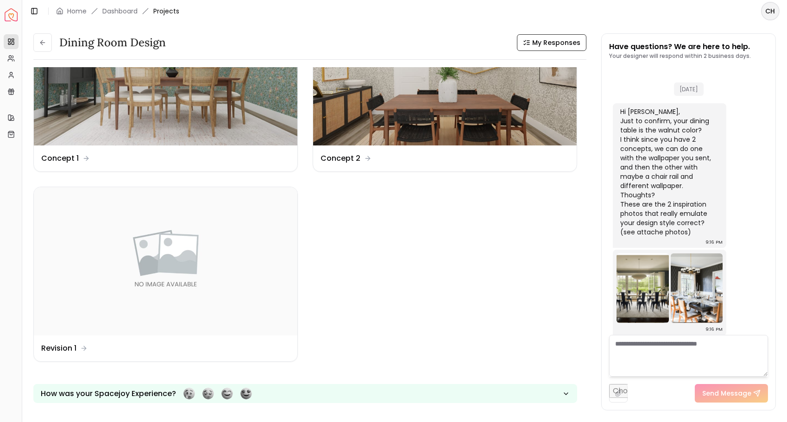
click at [655, 345] on textarea at bounding box center [688, 356] width 159 height 42
type textarea "********"
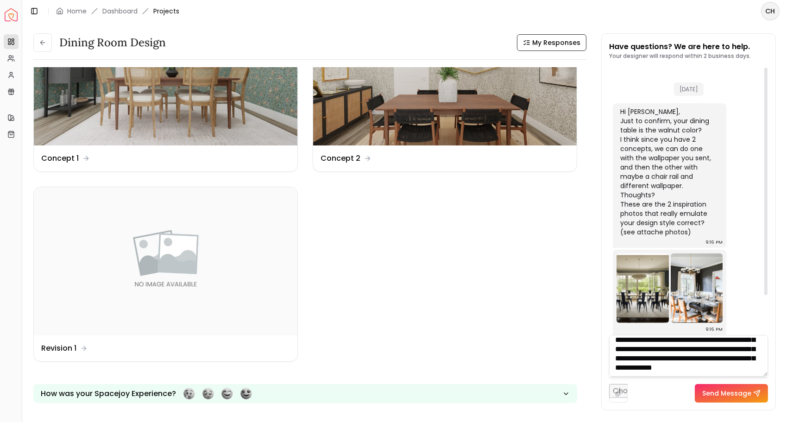
scroll to position [38, 0]
click at [724, 372] on textarea "**********" at bounding box center [688, 356] width 159 height 42
type textarea "**********"
click at [741, 395] on button "Send Message" at bounding box center [731, 393] width 73 height 19
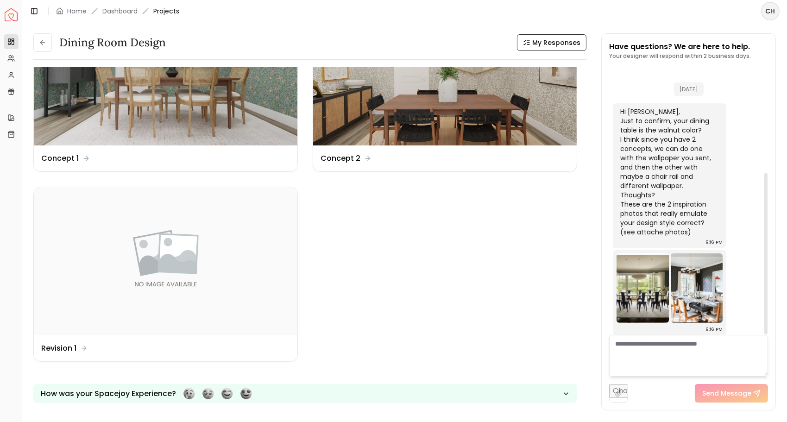
scroll to position [174, 0]
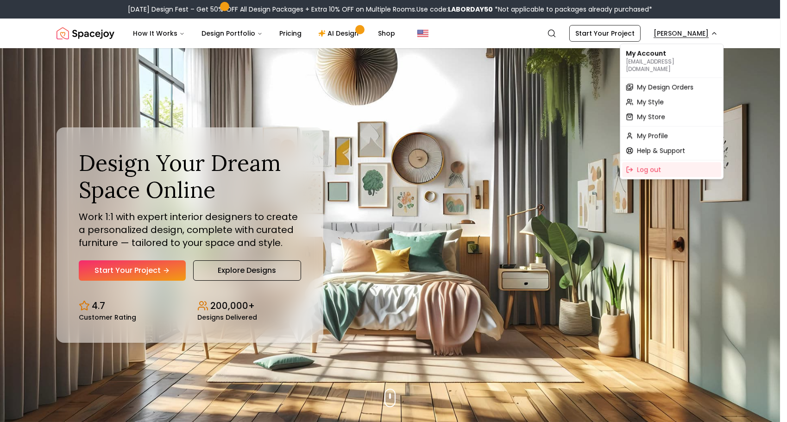
click at [650, 82] on span "My Design Orders" at bounding box center [665, 86] width 57 height 9
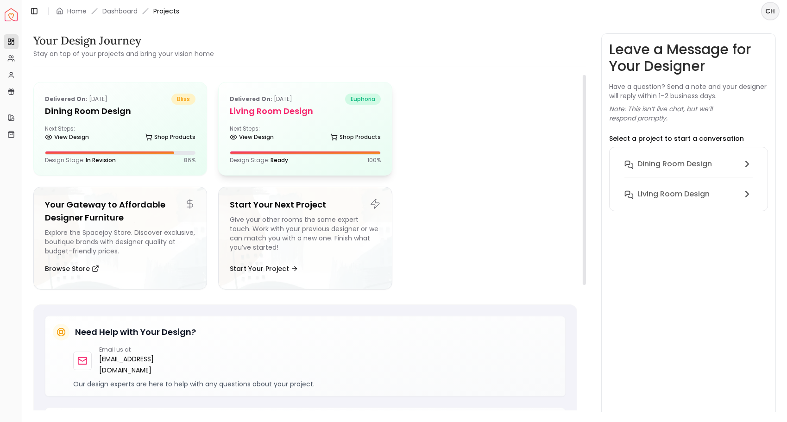
click at [274, 141] on div "View Design Shop Products" at bounding box center [305, 138] width 151 height 9
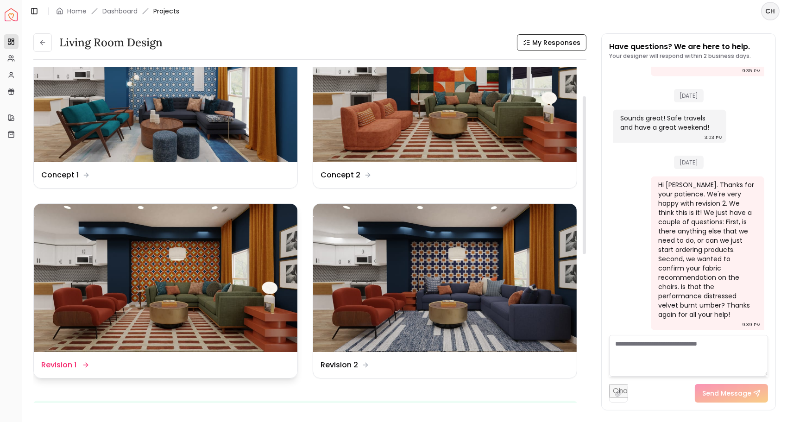
scroll to position [31, 0]
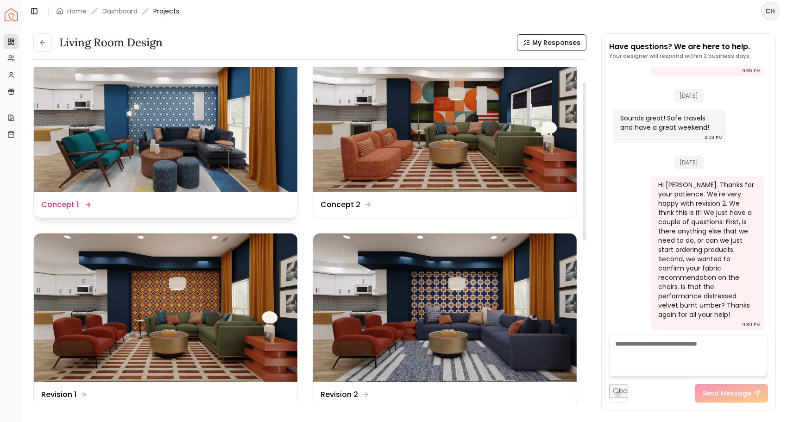
click at [118, 139] on img at bounding box center [166, 118] width 264 height 148
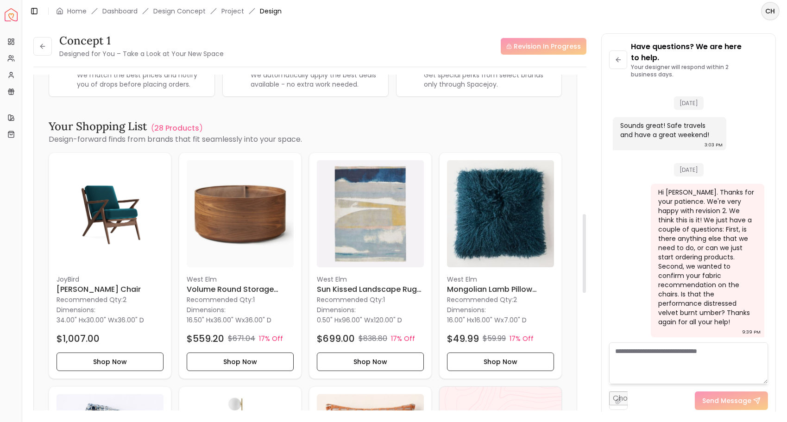
scroll to position [598, 0]
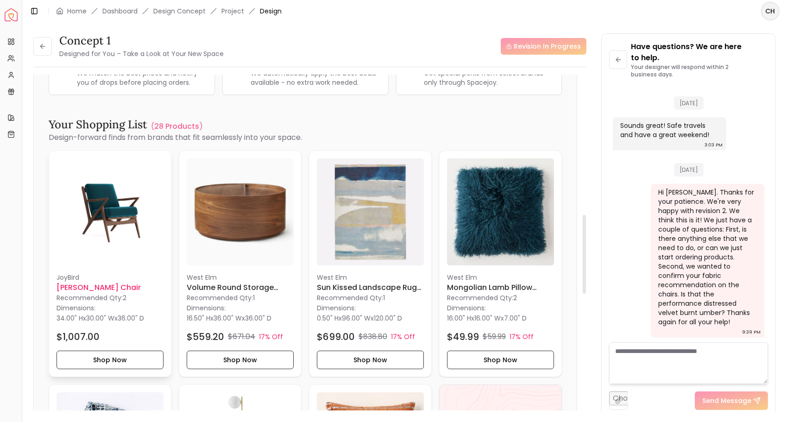
click at [142, 235] on img at bounding box center [110, 211] width 107 height 107
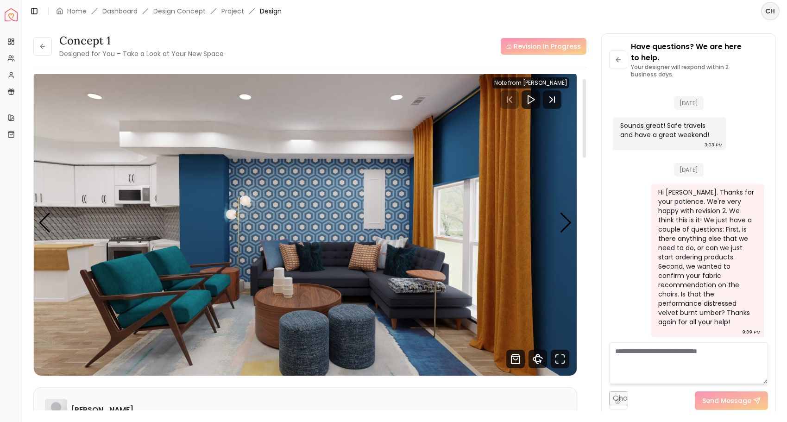
scroll to position [30, 0]
